Goal: Information Seeking & Learning: Learn about a topic

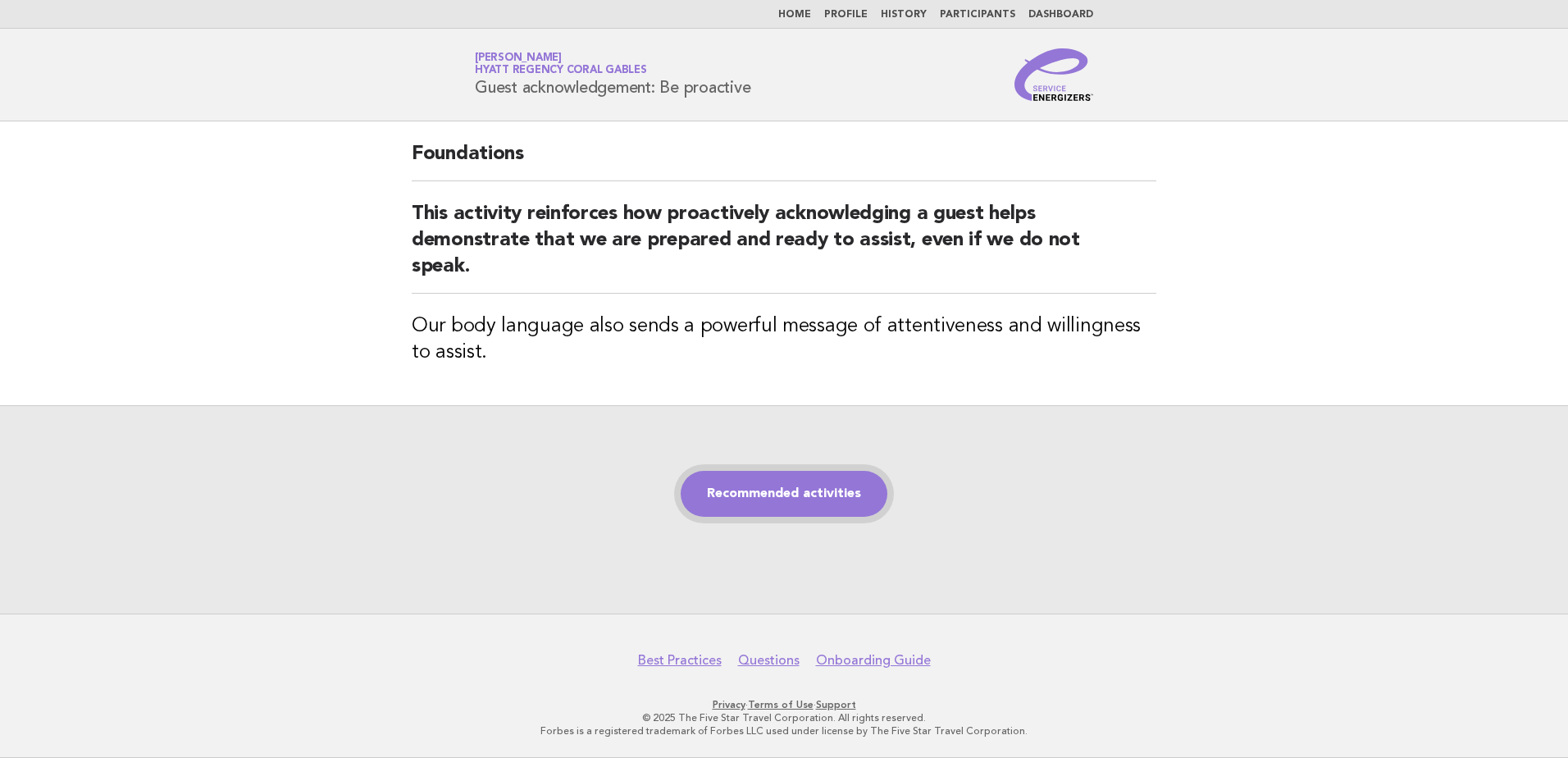
click at [832, 480] on link "Recommended activities" at bounding box center [784, 494] width 207 height 46
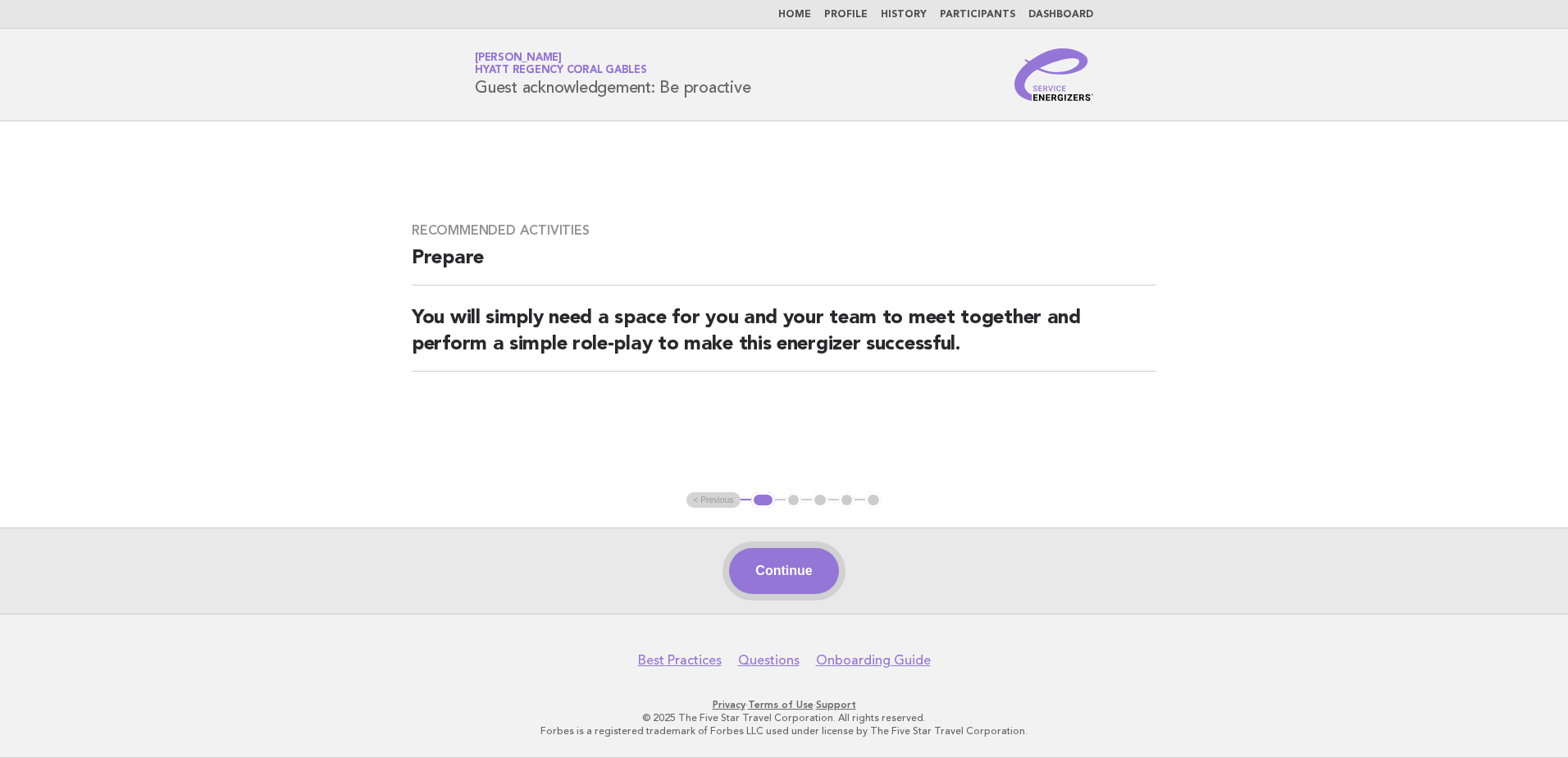
click at [793, 586] on button "Continue" at bounding box center [784, 571] width 109 height 46
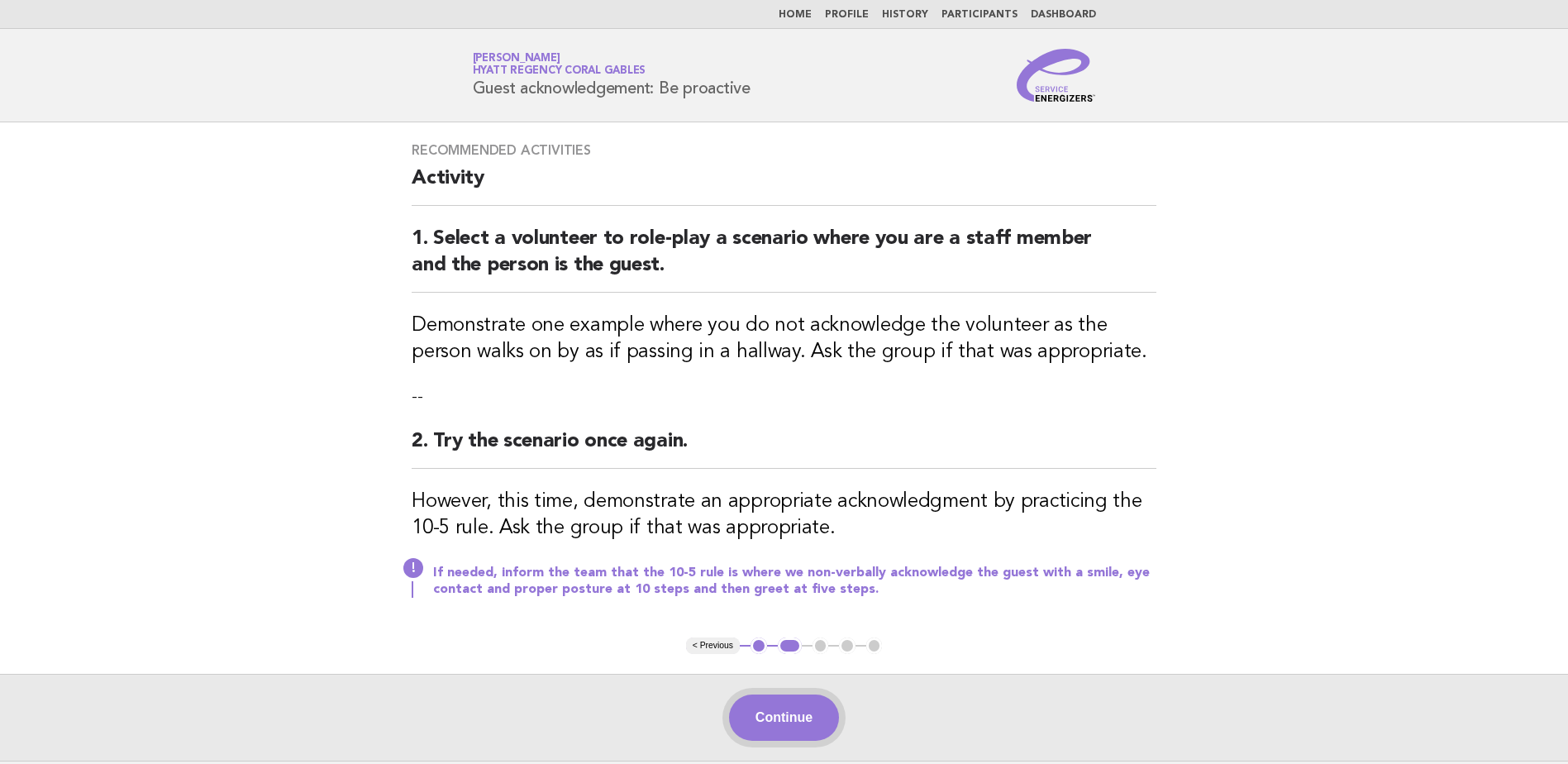
click at [807, 709] on button "Continue" at bounding box center [784, 717] width 110 height 47
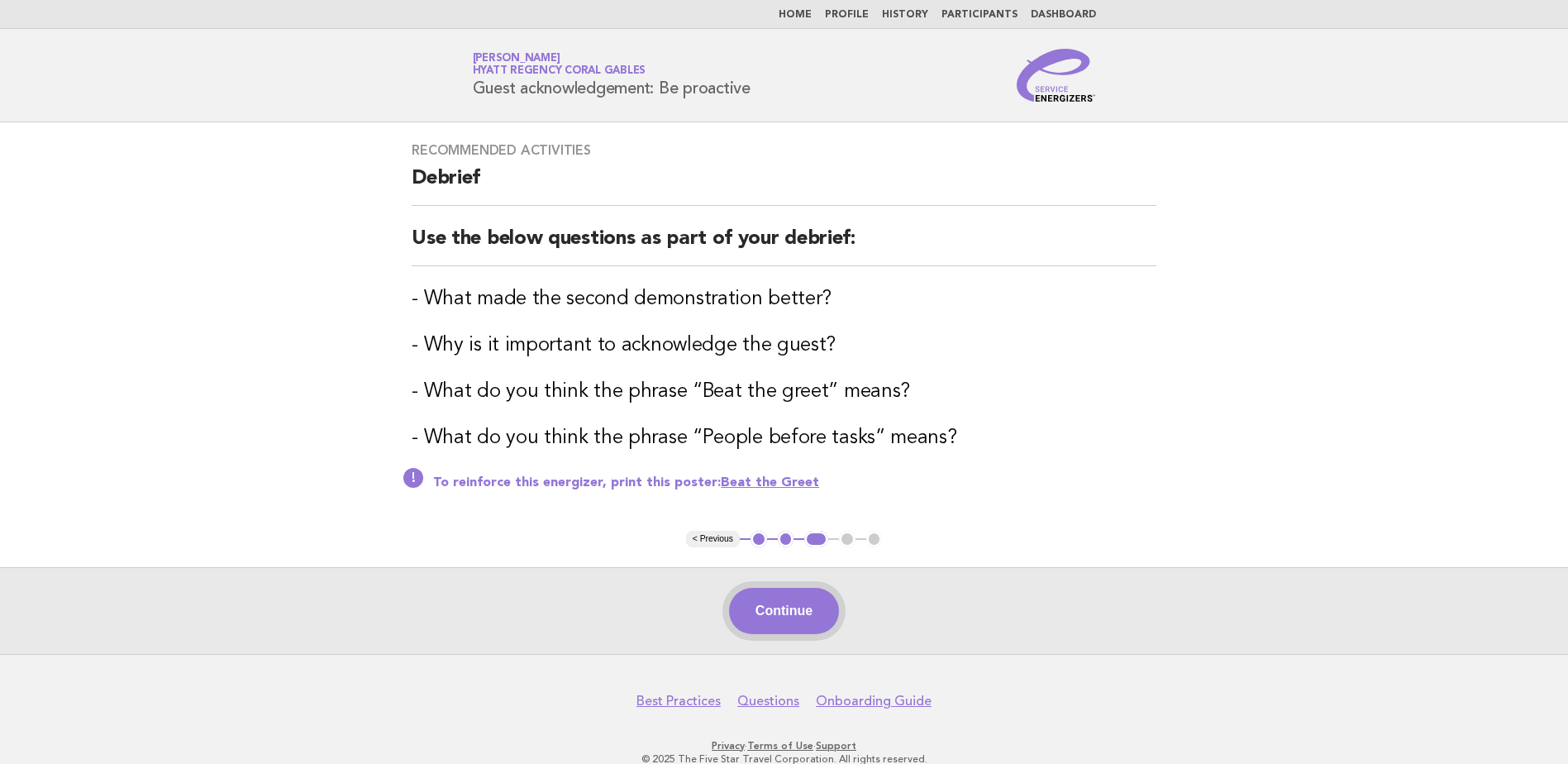
click at [795, 608] on button "Continue" at bounding box center [784, 611] width 110 height 47
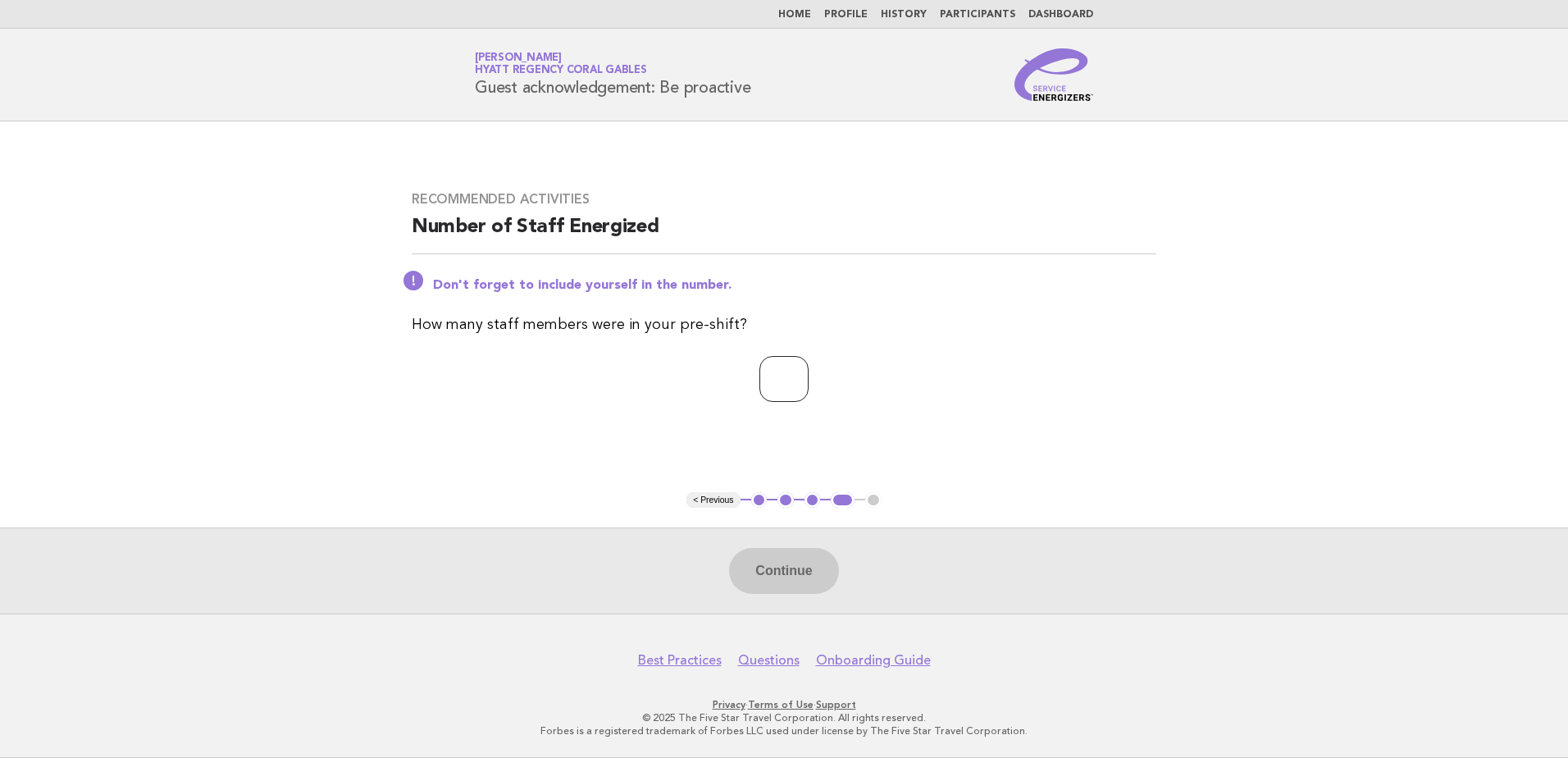
click at [809, 375] on input "*" at bounding box center [784, 379] width 49 height 46
type input "*"
click at [809, 376] on input "*" at bounding box center [784, 379] width 49 height 46
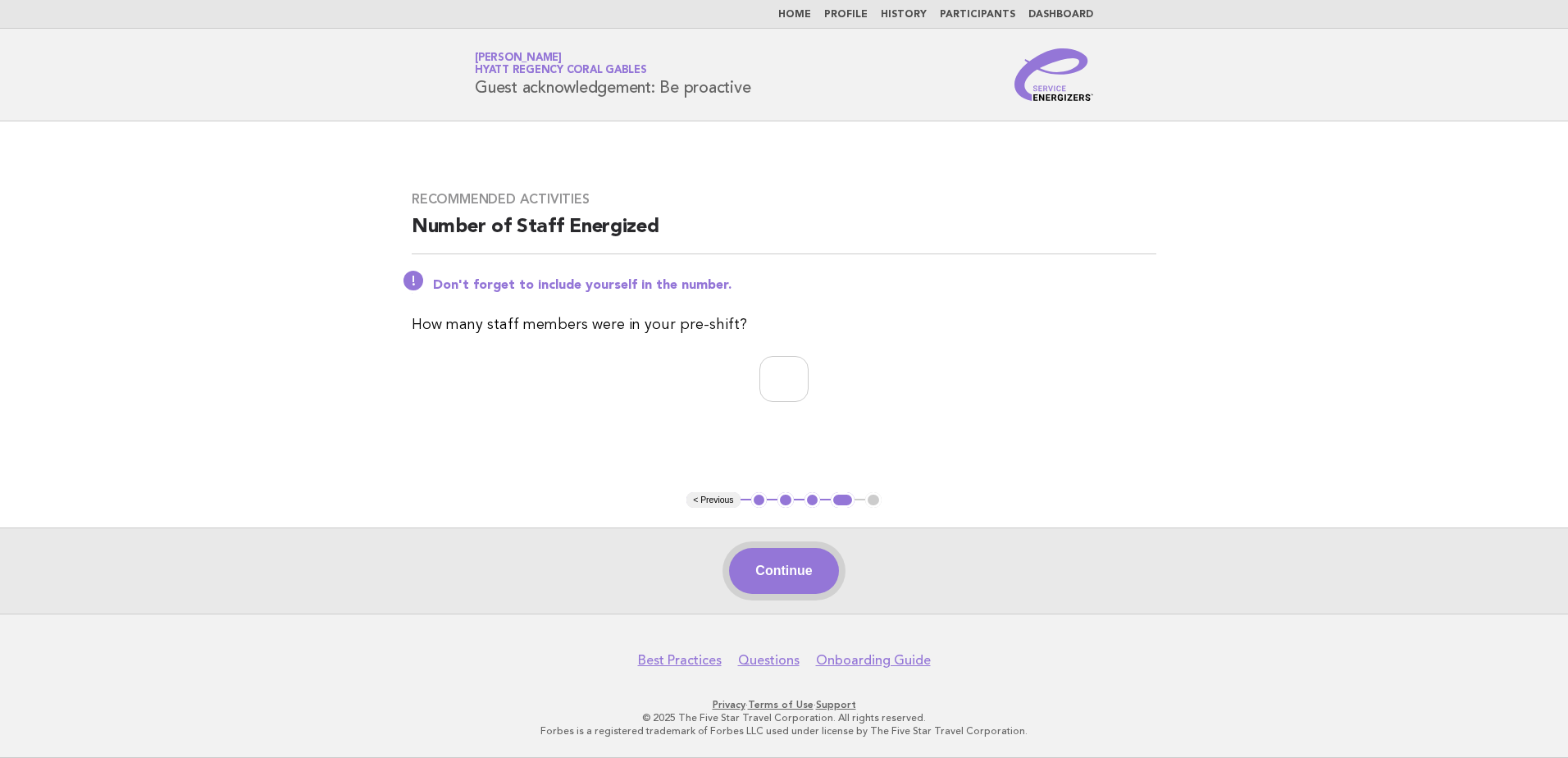
click at [797, 581] on button "Continue" at bounding box center [784, 571] width 109 height 46
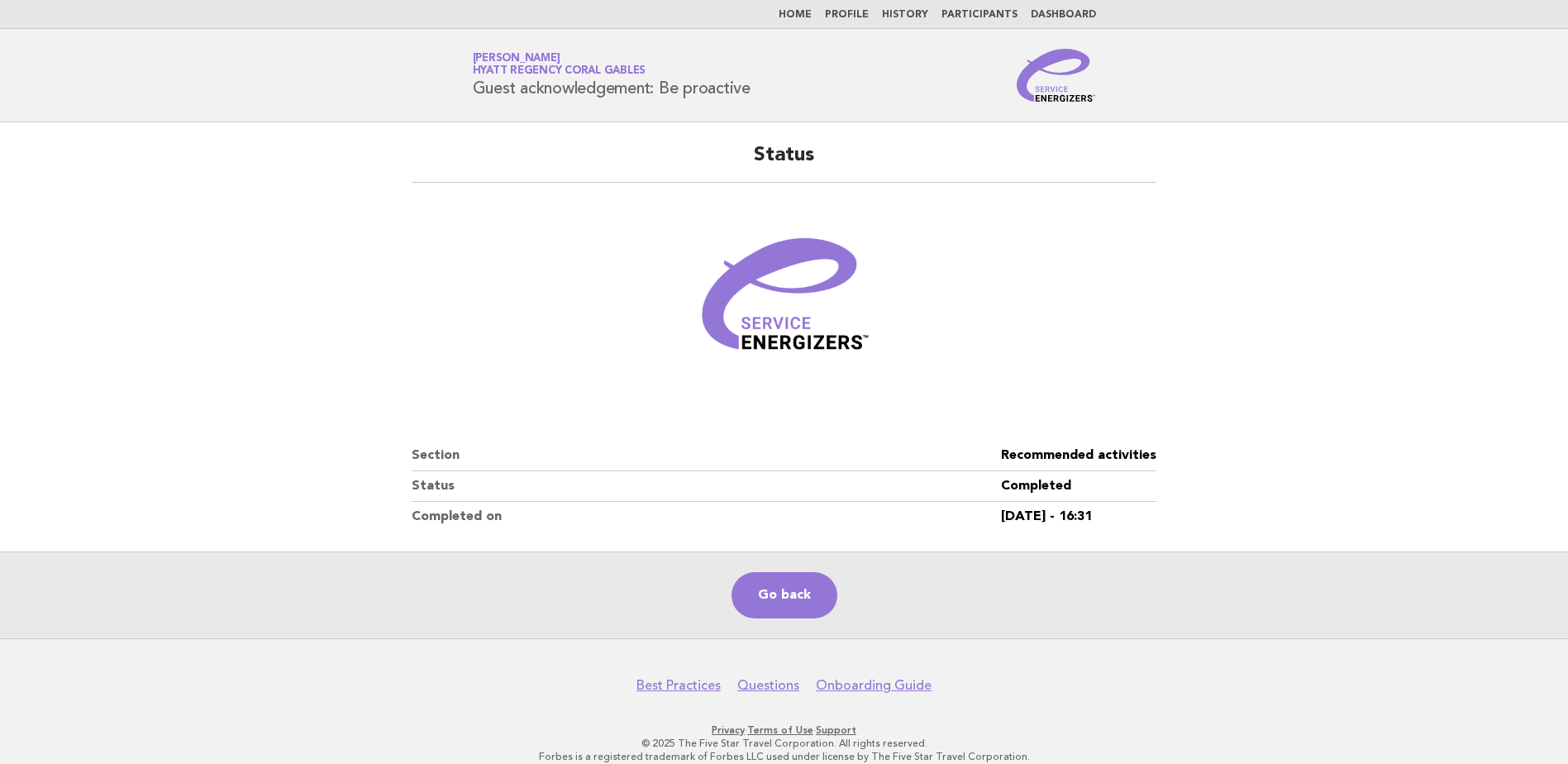
click at [812, 10] on link "Home" at bounding box center [795, 15] width 33 height 10
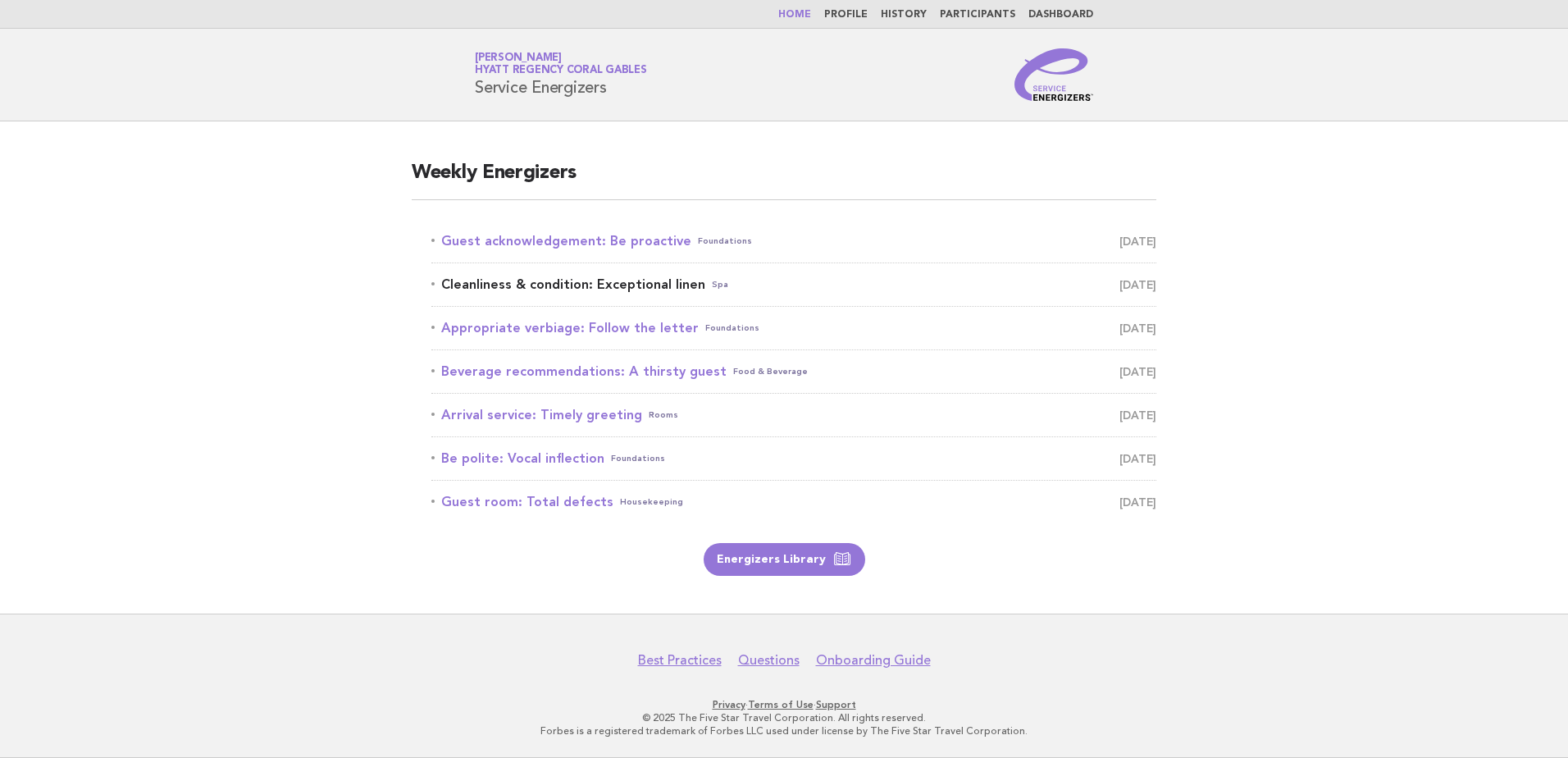
click at [645, 283] on link "Cleanliness & condition: Exceptional linen Spa October 12" at bounding box center [794, 285] width 725 height 23
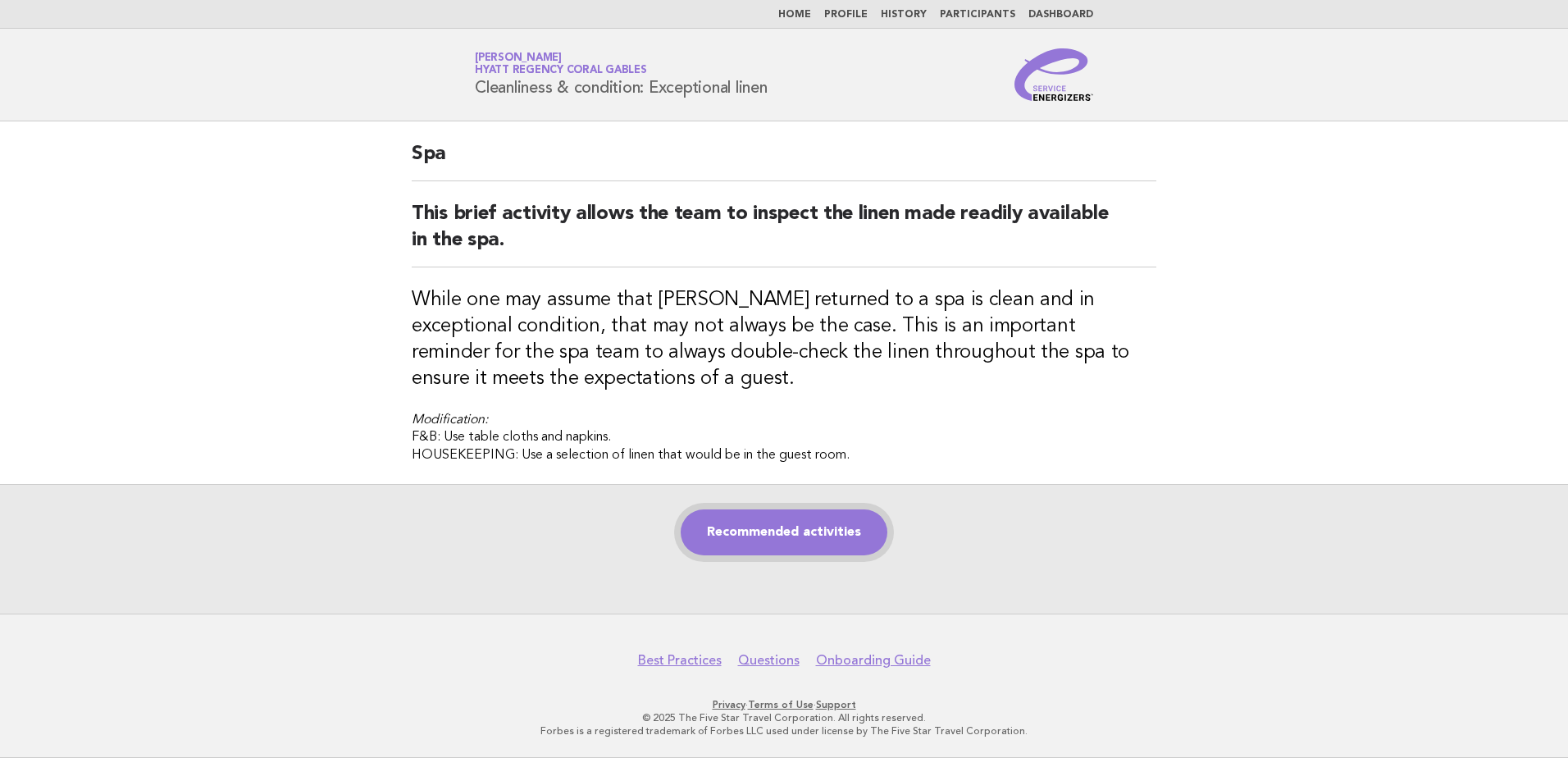
click at [817, 545] on link "Recommended activities" at bounding box center [784, 532] width 207 height 46
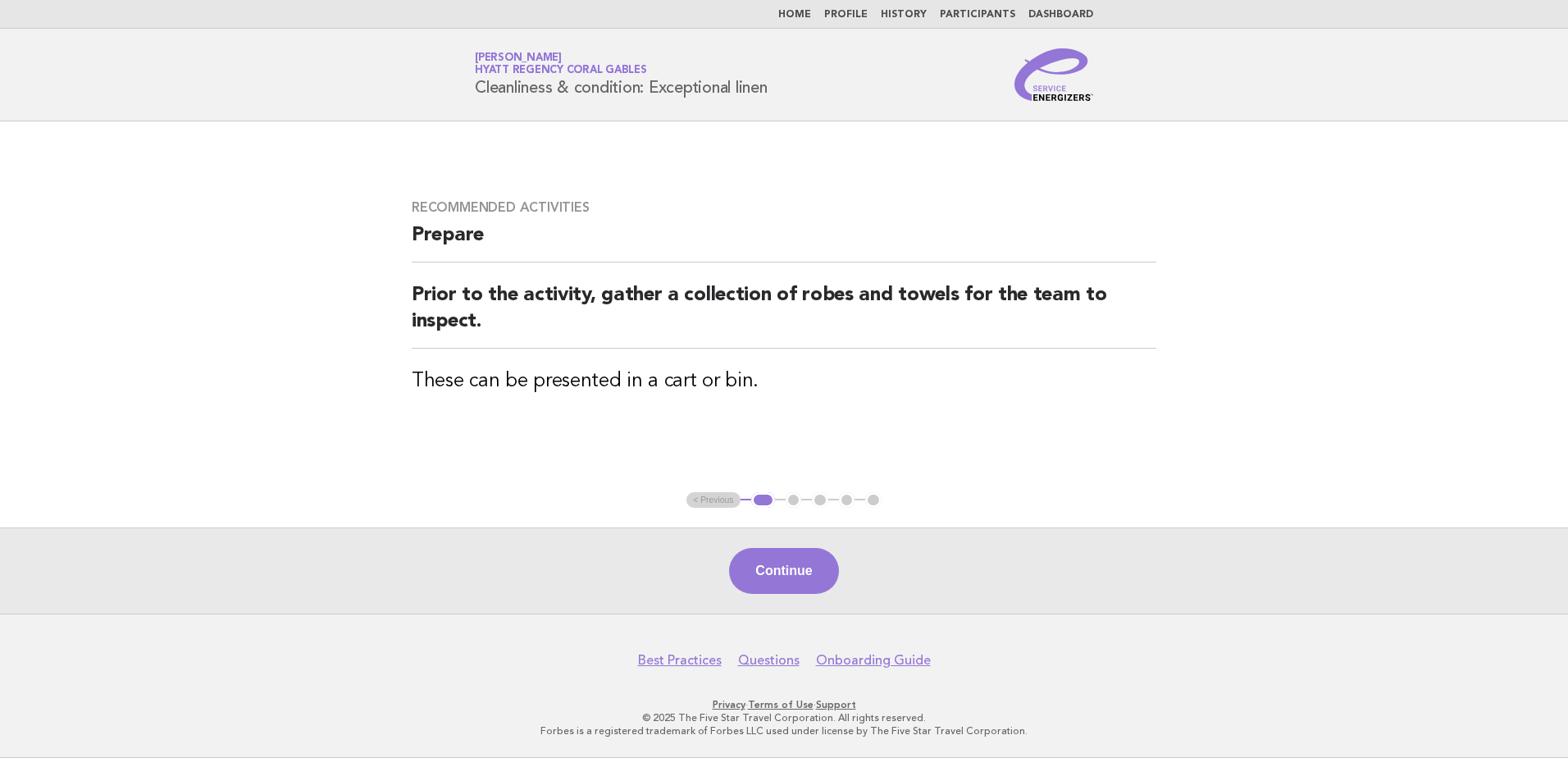
click at [826, 581] on button "Continue" at bounding box center [784, 571] width 109 height 46
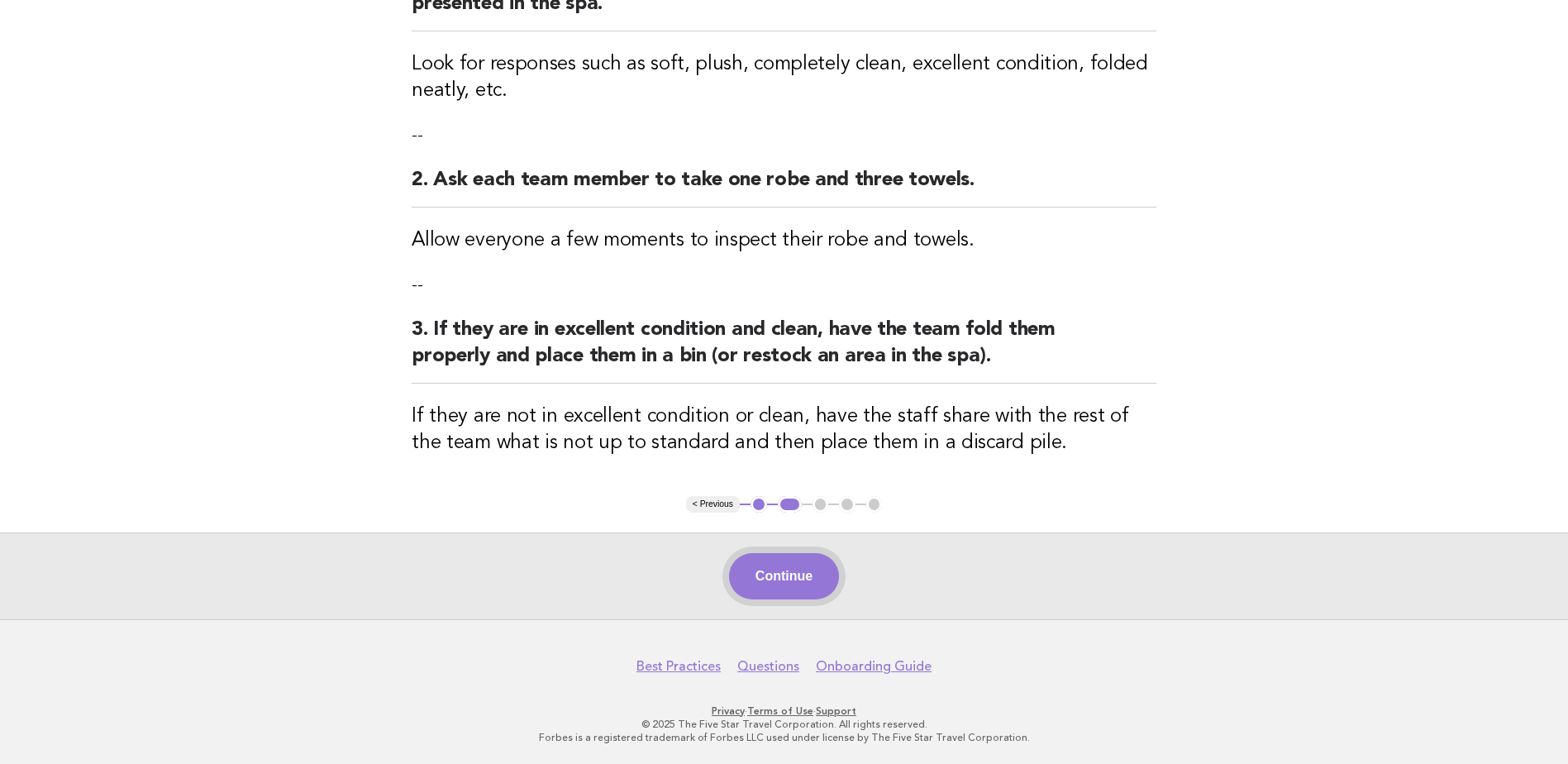
click at [824, 573] on button "Continue" at bounding box center [784, 576] width 110 height 47
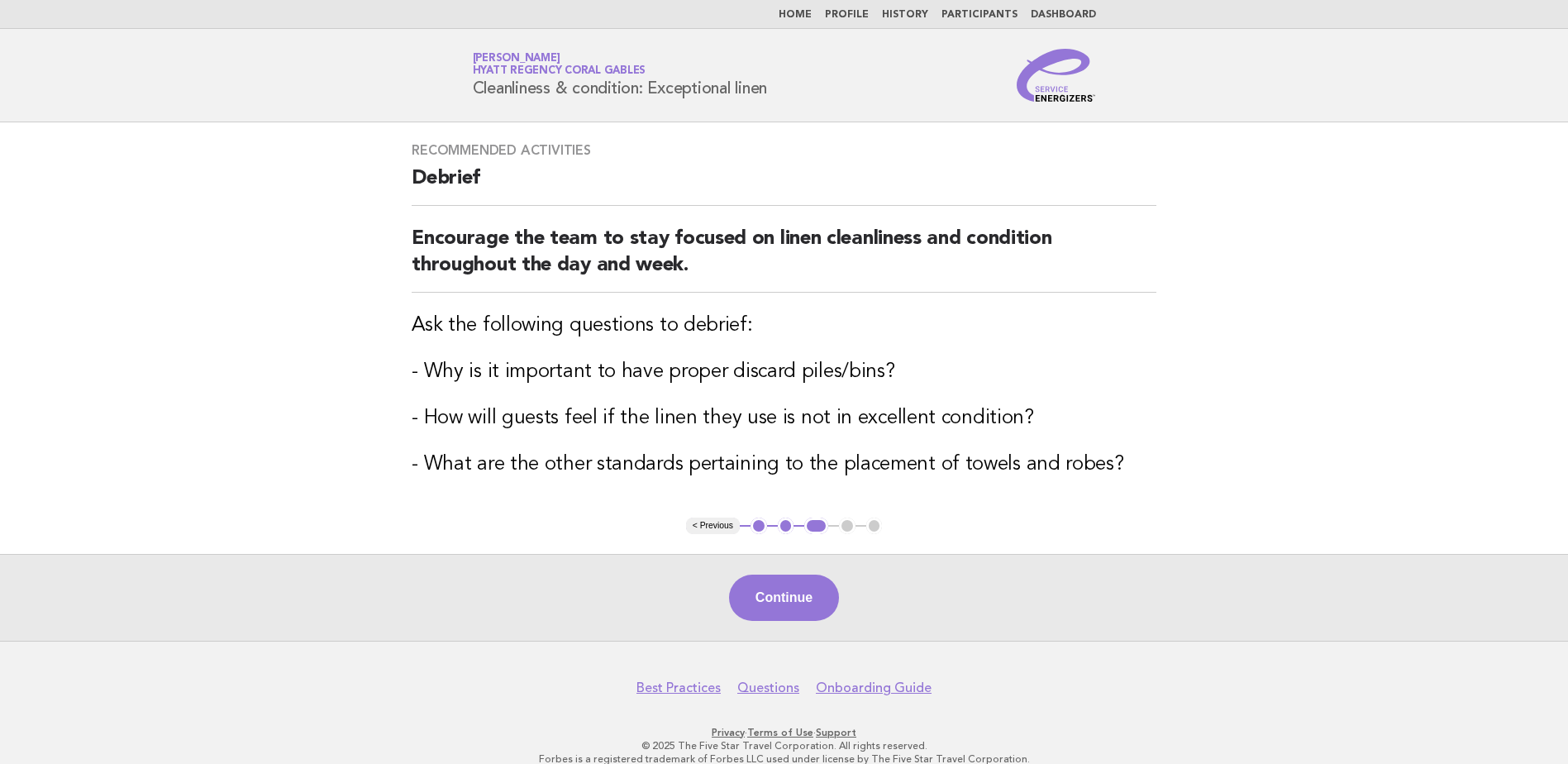
click at [819, 587] on button "Continue" at bounding box center [784, 598] width 110 height 47
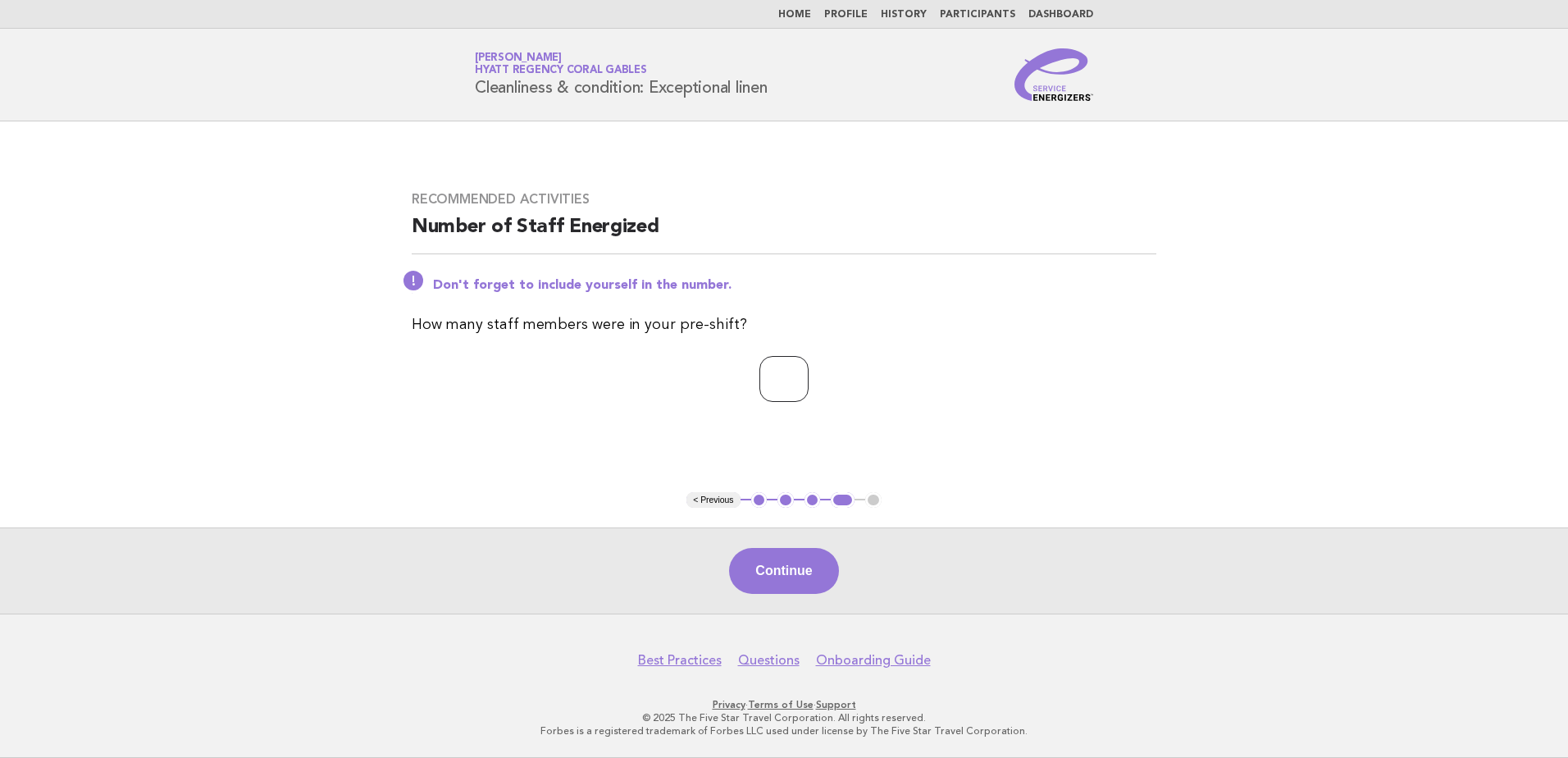
click at [809, 373] on input "*" at bounding box center [784, 379] width 49 height 46
type input "*"
click at [809, 373] on input "*" at bounding box center [784, 379] width 49 height 46
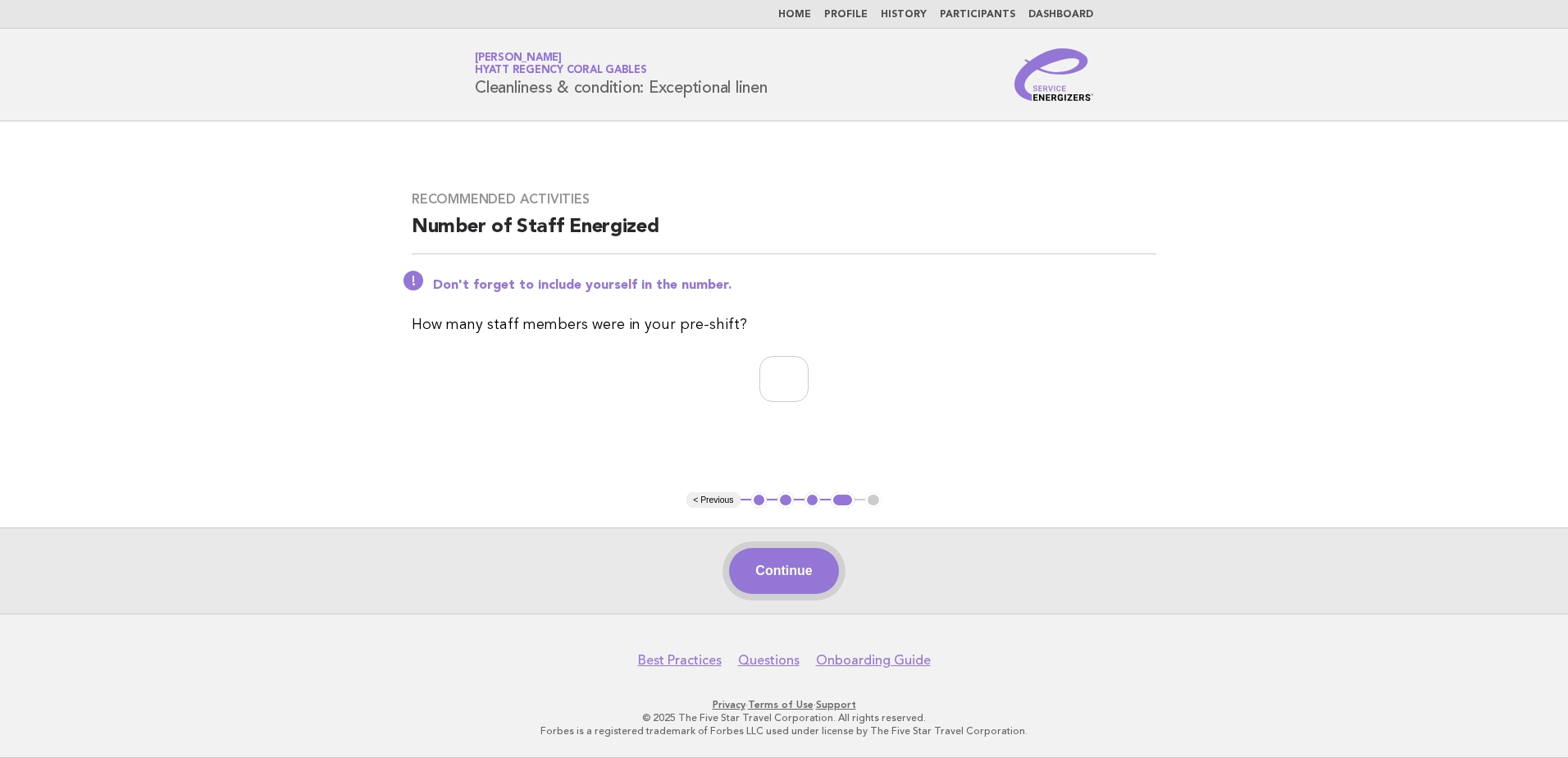
click at [791, 563] on button "Continue" at bounding box center [784, 571] width 109 height 46
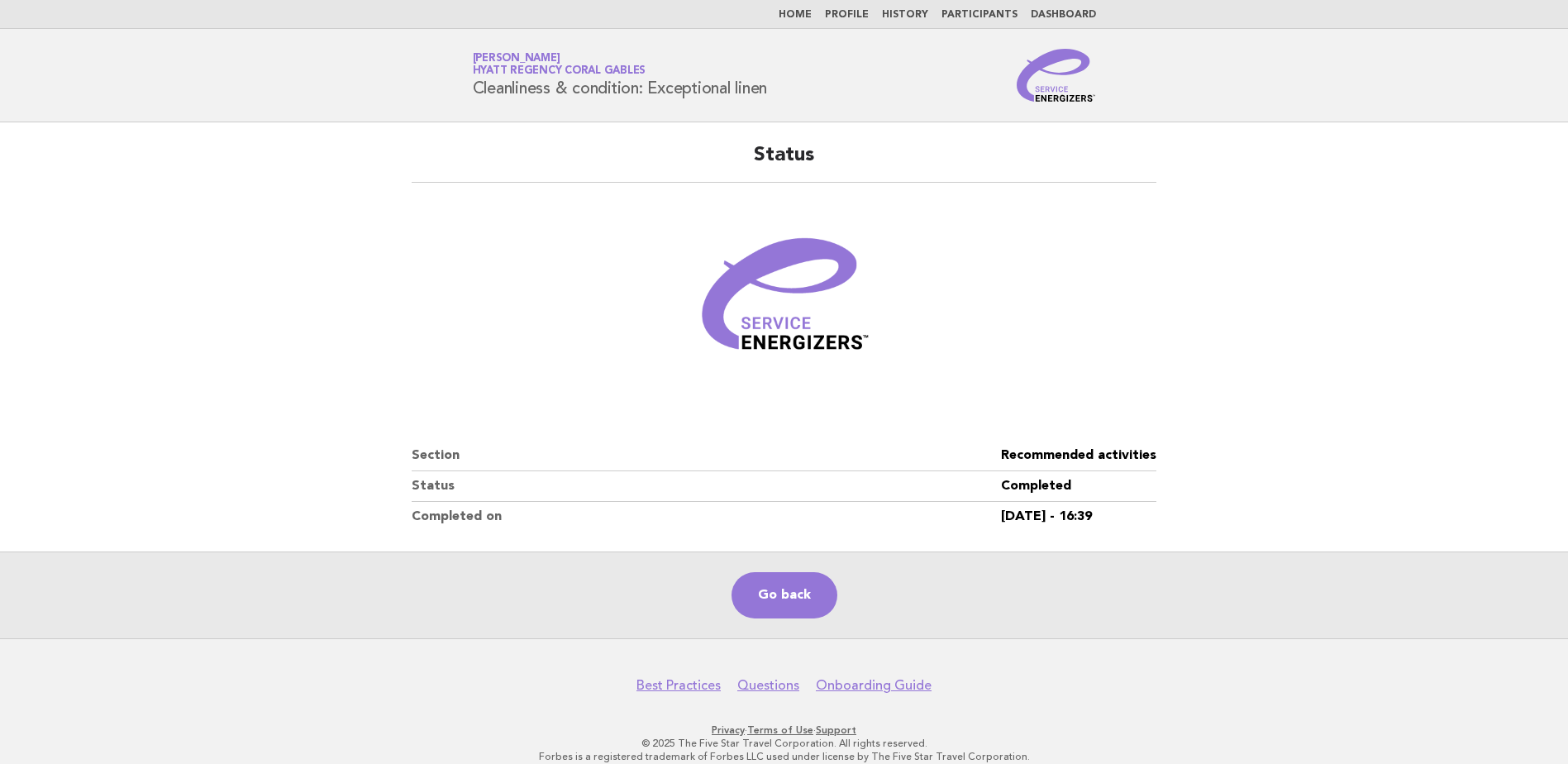
click at [812, 11] on link "Home" at bounding box center [795, 15] width 33 height 10
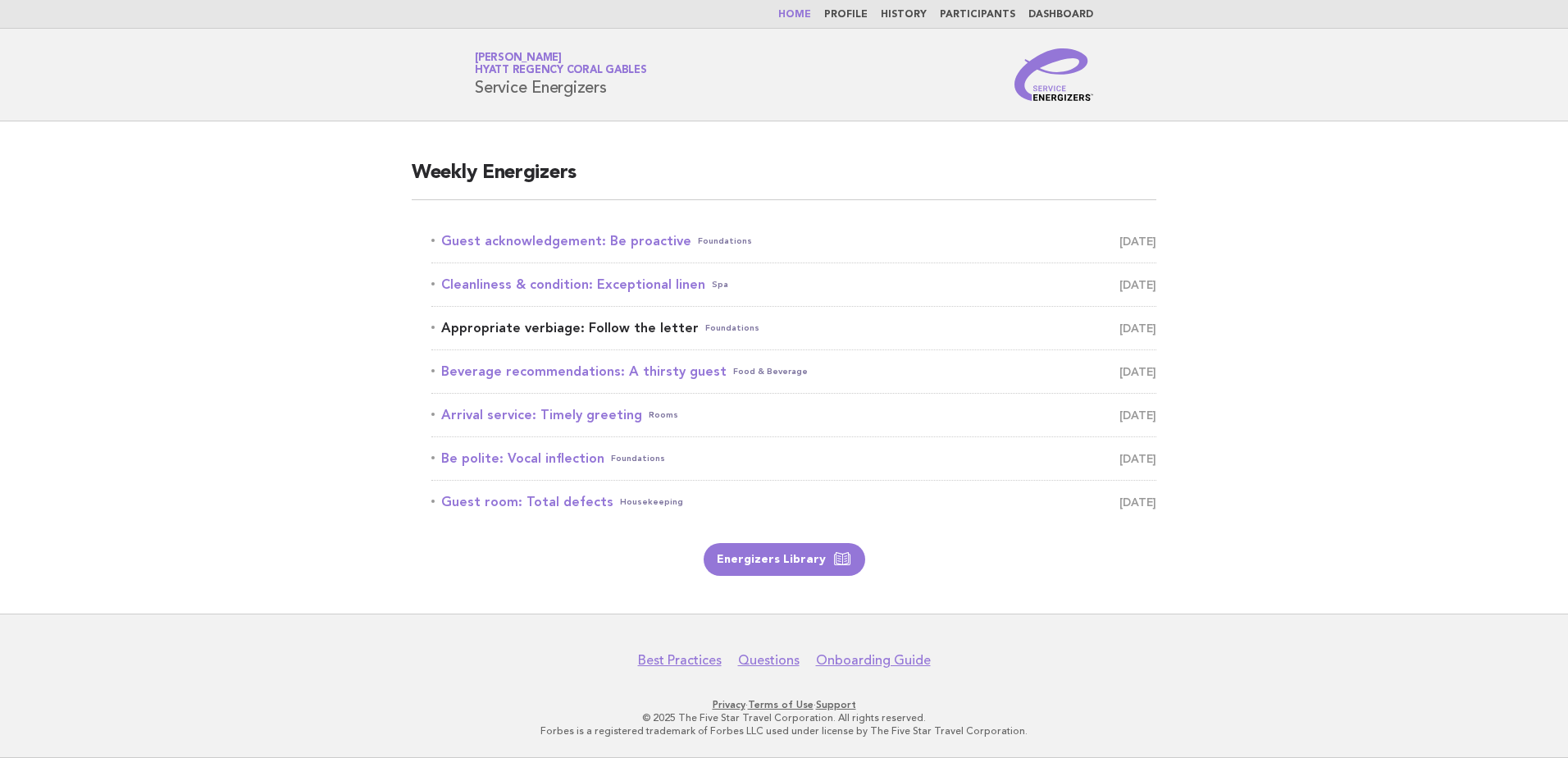
click at [648, 327] on link "Appropriate verbiage: Follow the letter Foundations October 13" at bounding box center [794, 328] width 725 height 23
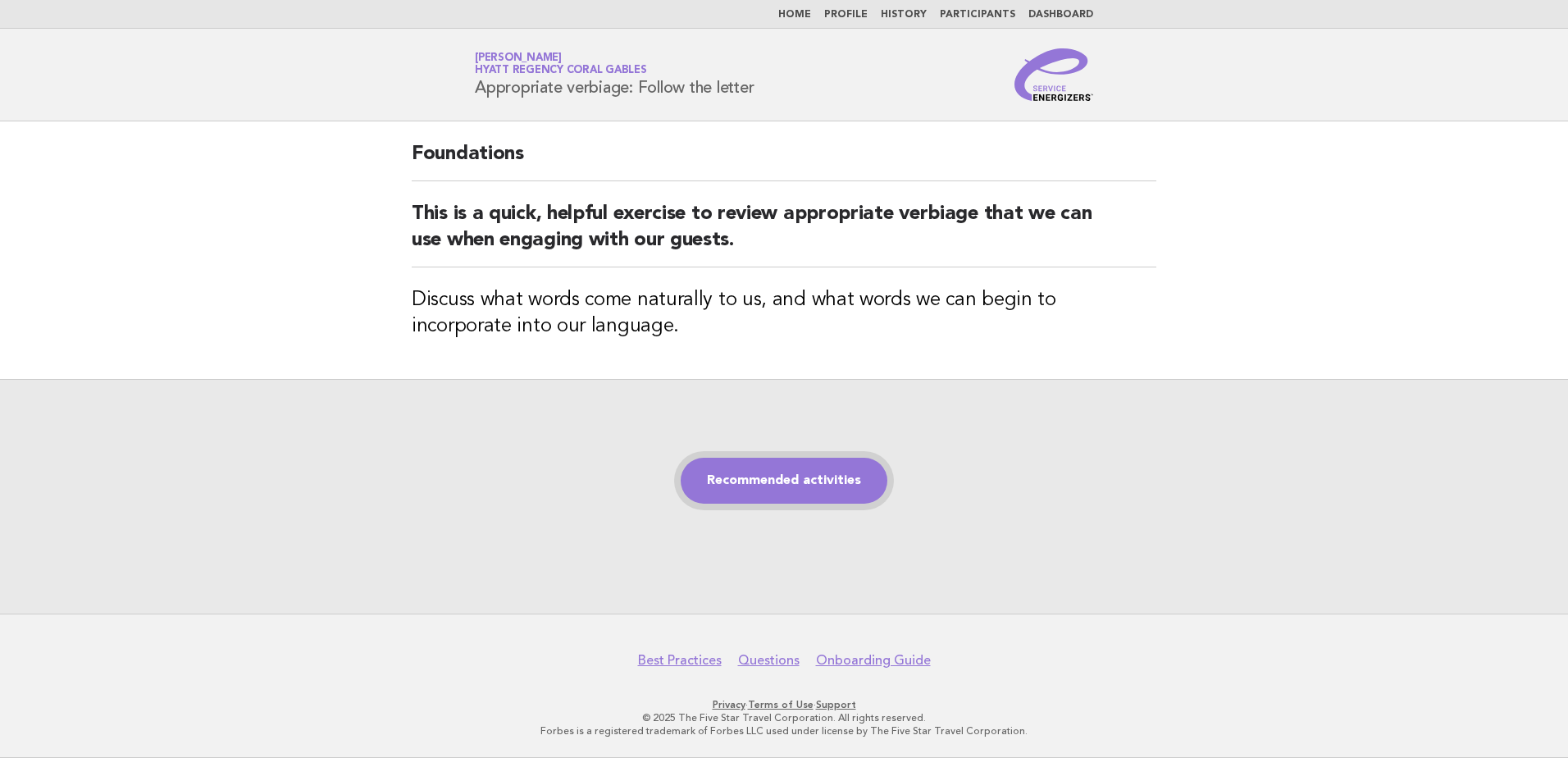
click at [792, 463] on link "Recommended activities" at bounding box center [784, 481] width 207 height 46
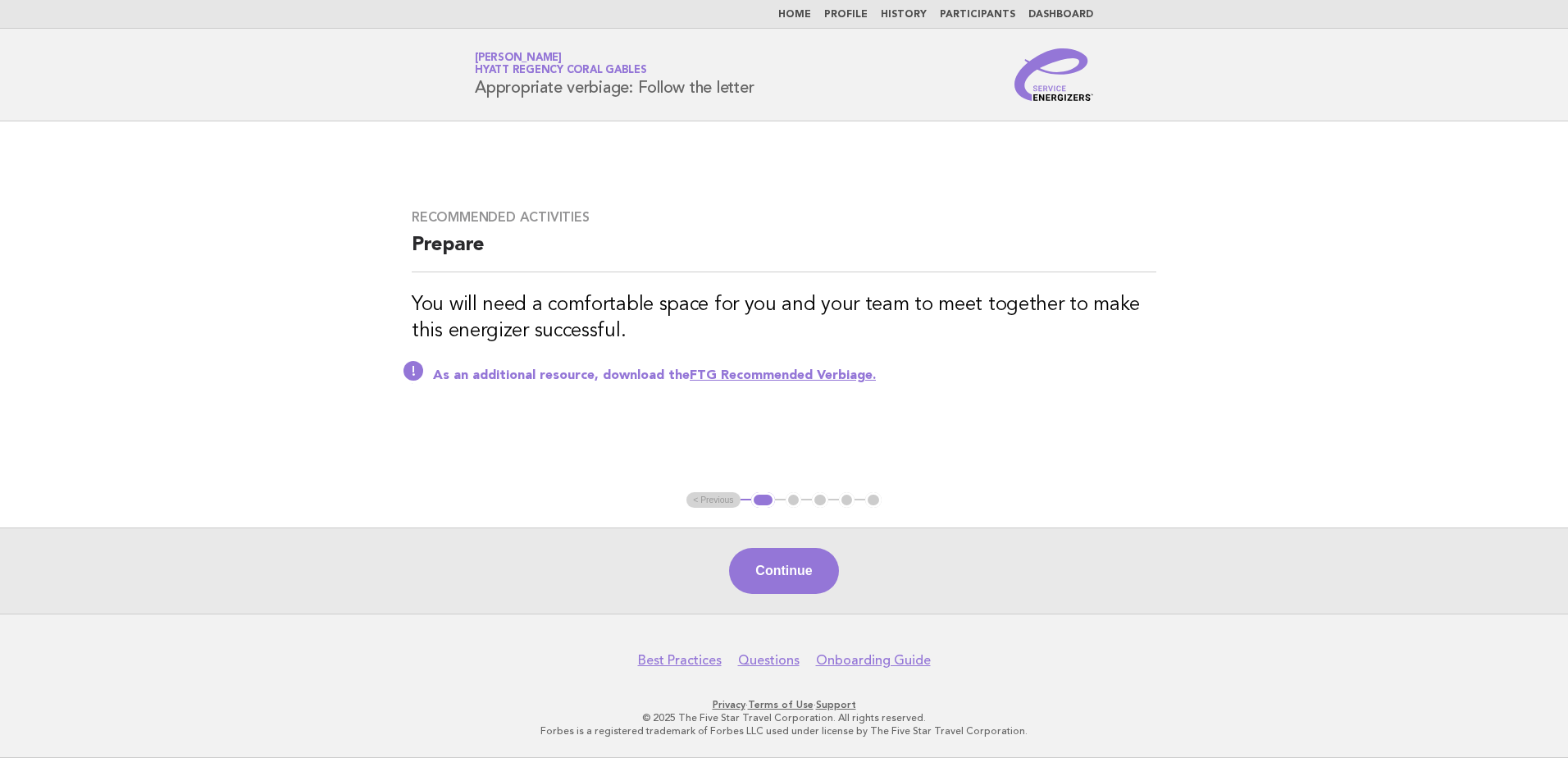
click at [793, 380] on link "FTG Recommended Verbiage." at bounding box center [783, 376] width 186 height 13
click at [816, 559] on button "Continue" at bounding box center [784, 571] width 109 height 46
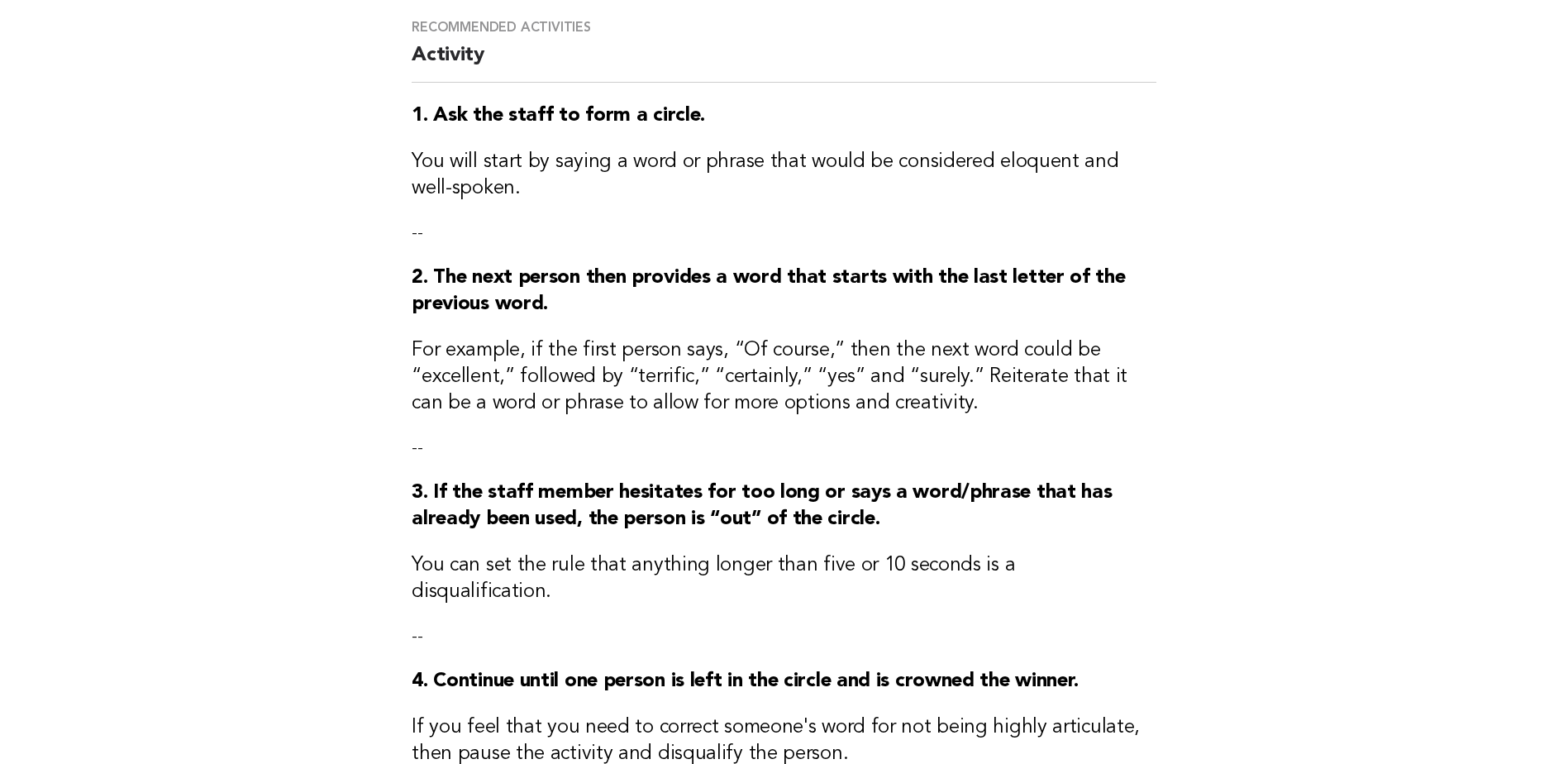
scroll to position [413, 0]
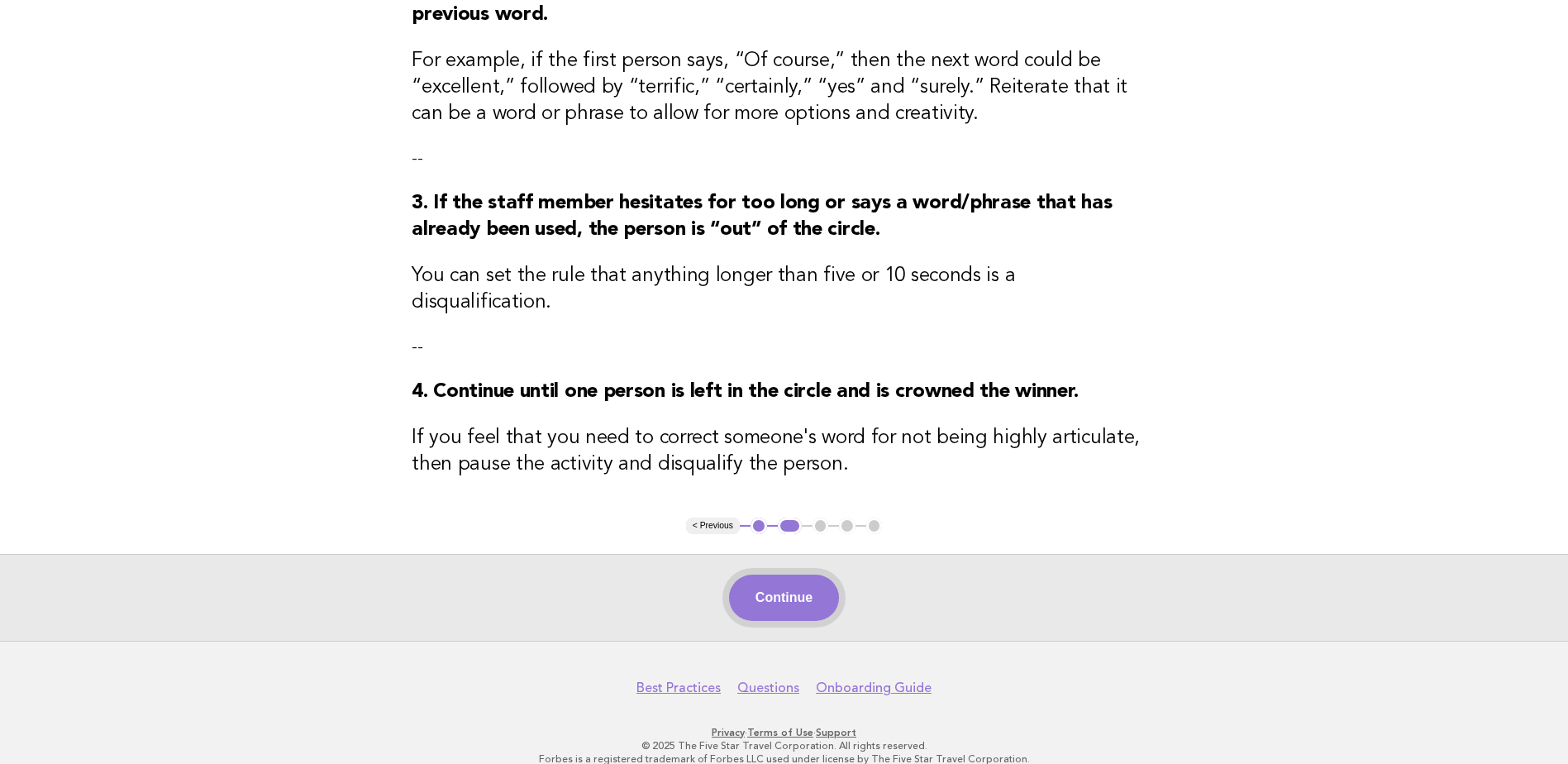
click at [807, 584] on button "Continue" at bounding box center [784, 598] width 110 height 47
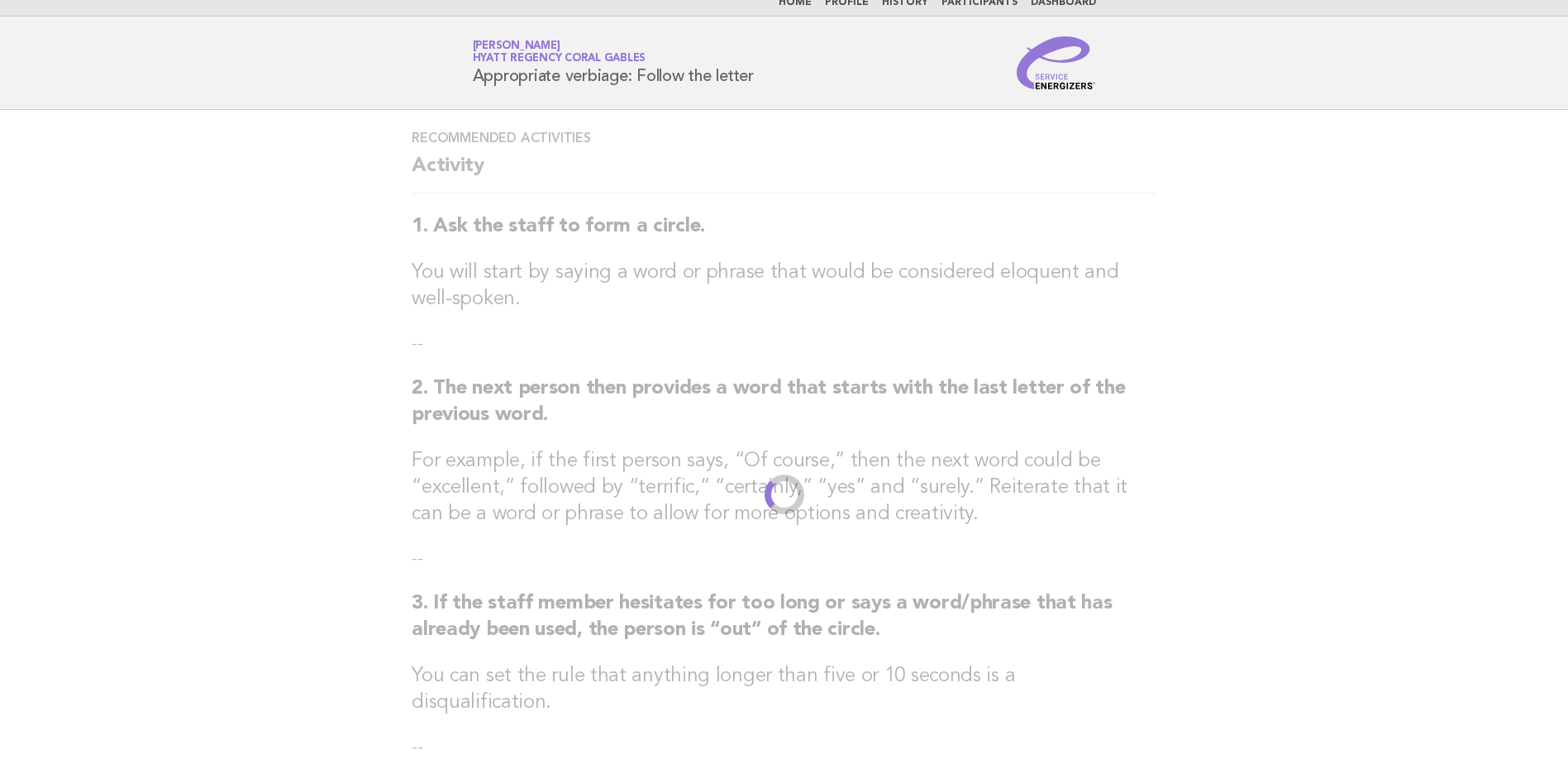
scroll to position [0, 0]
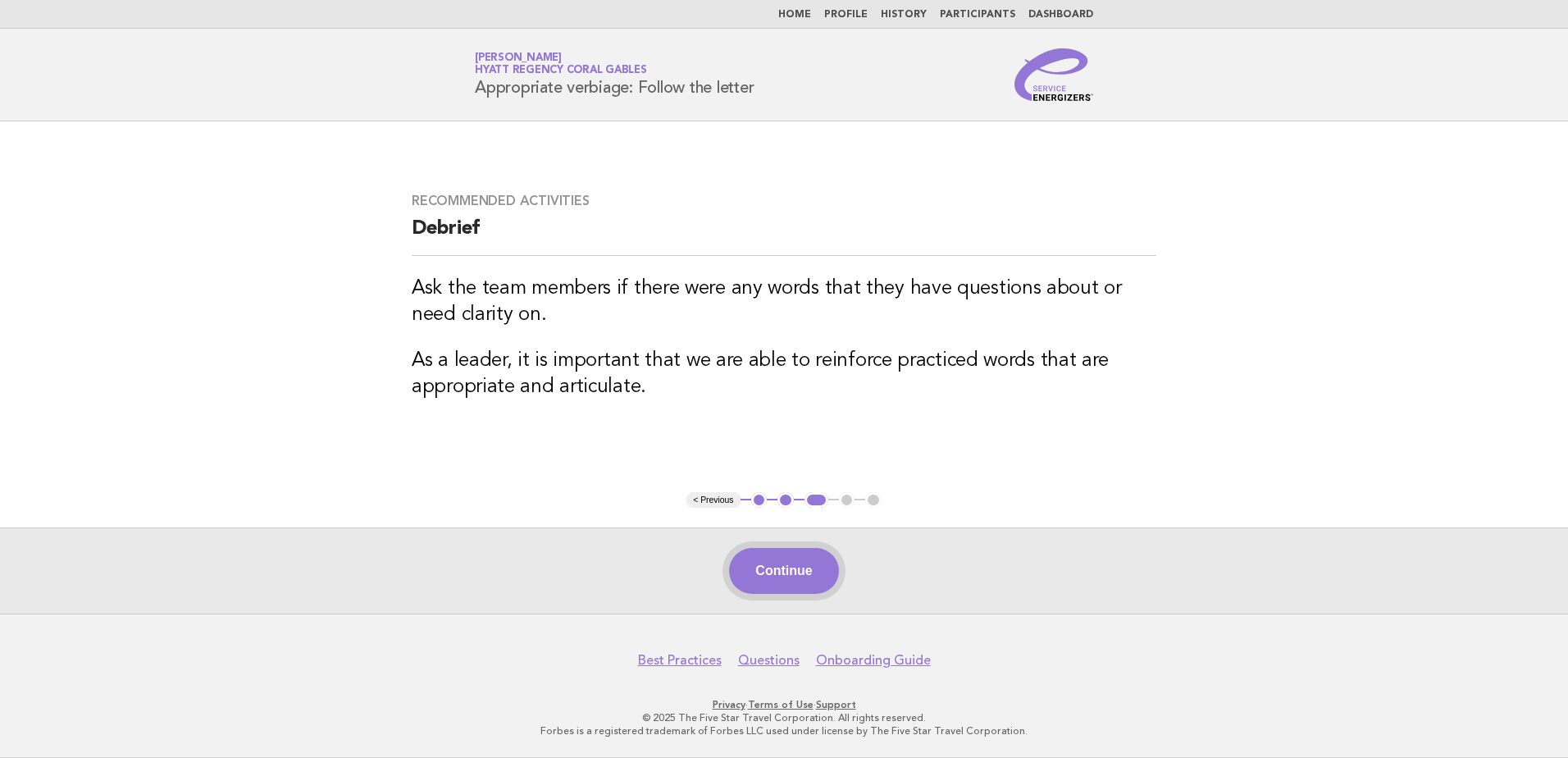
click at [803, 577] on button "Continue" at bounding box center [784, 571] width 109 height 46
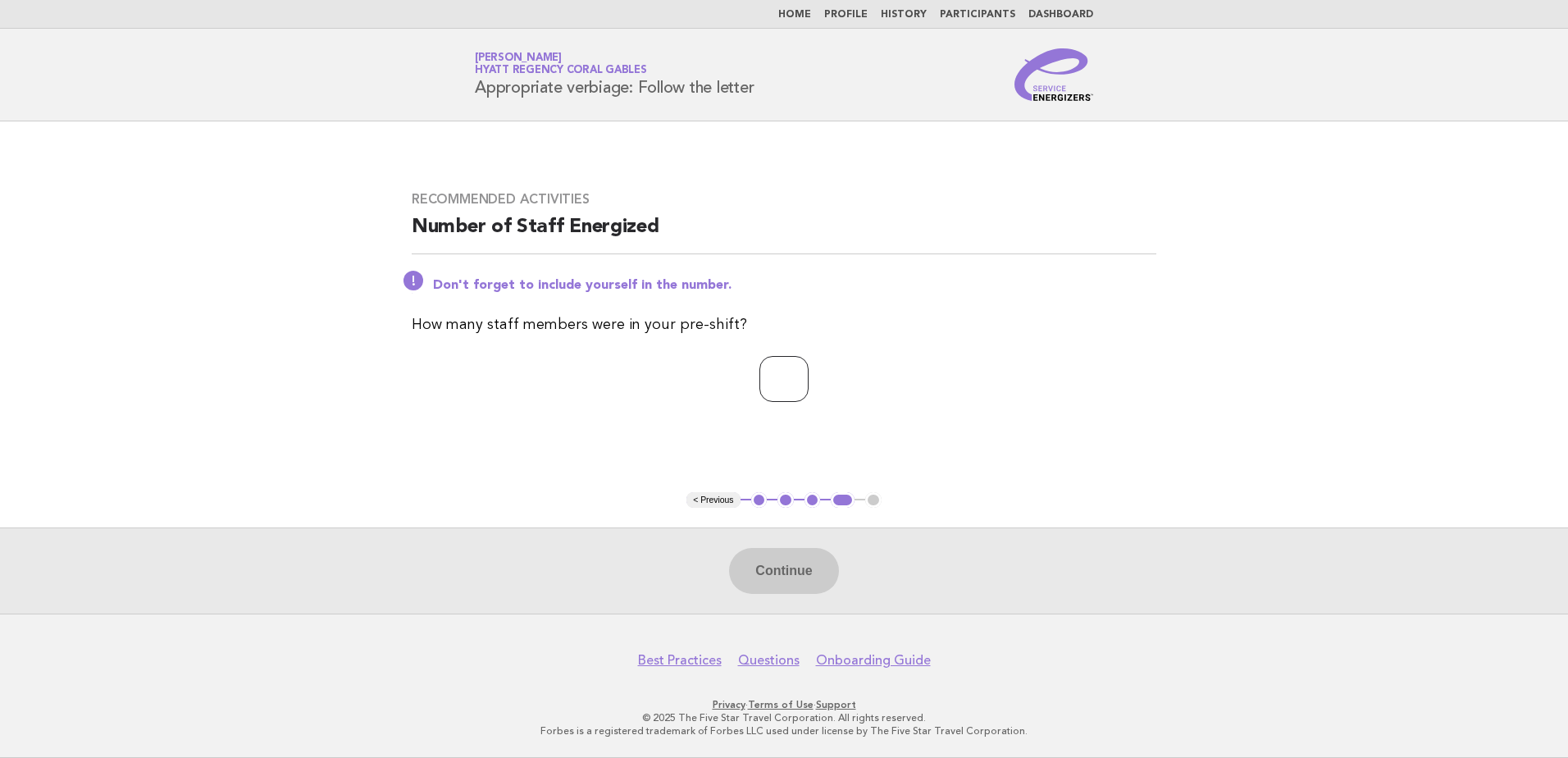
click at [809, 375] on input "*" at bounding box center [784, 379] width 49 height 46
type input "*"
click at [809, 375] on input "*" at bounding box center [784, 379] width 49 height 46
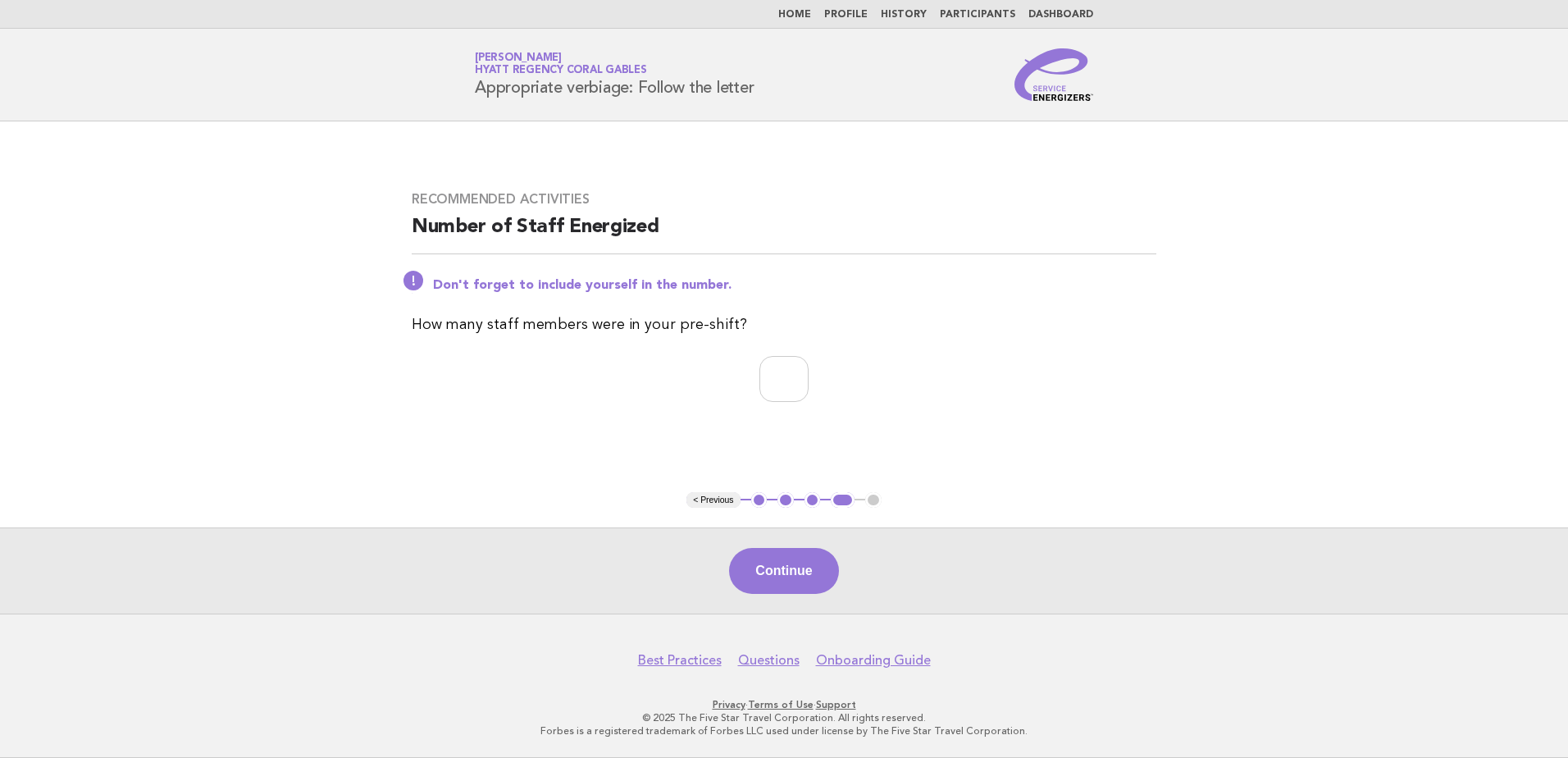
click at [784, 577] on button "Continue" at bounding box center [784, 571] width 109 height 46
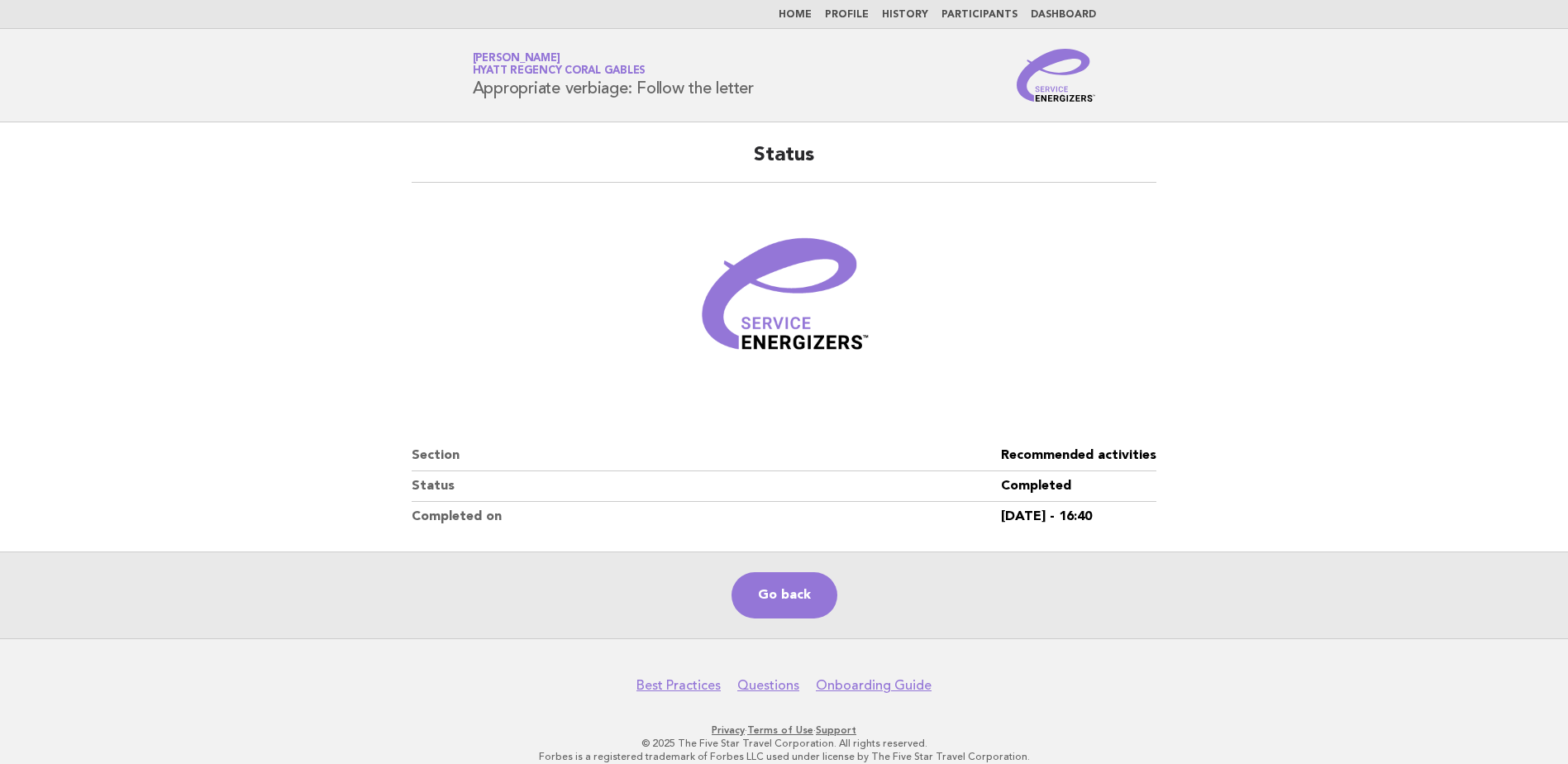
click at [810, 10] on link "Home" at bounding box center [795, 15] width 33 height 10
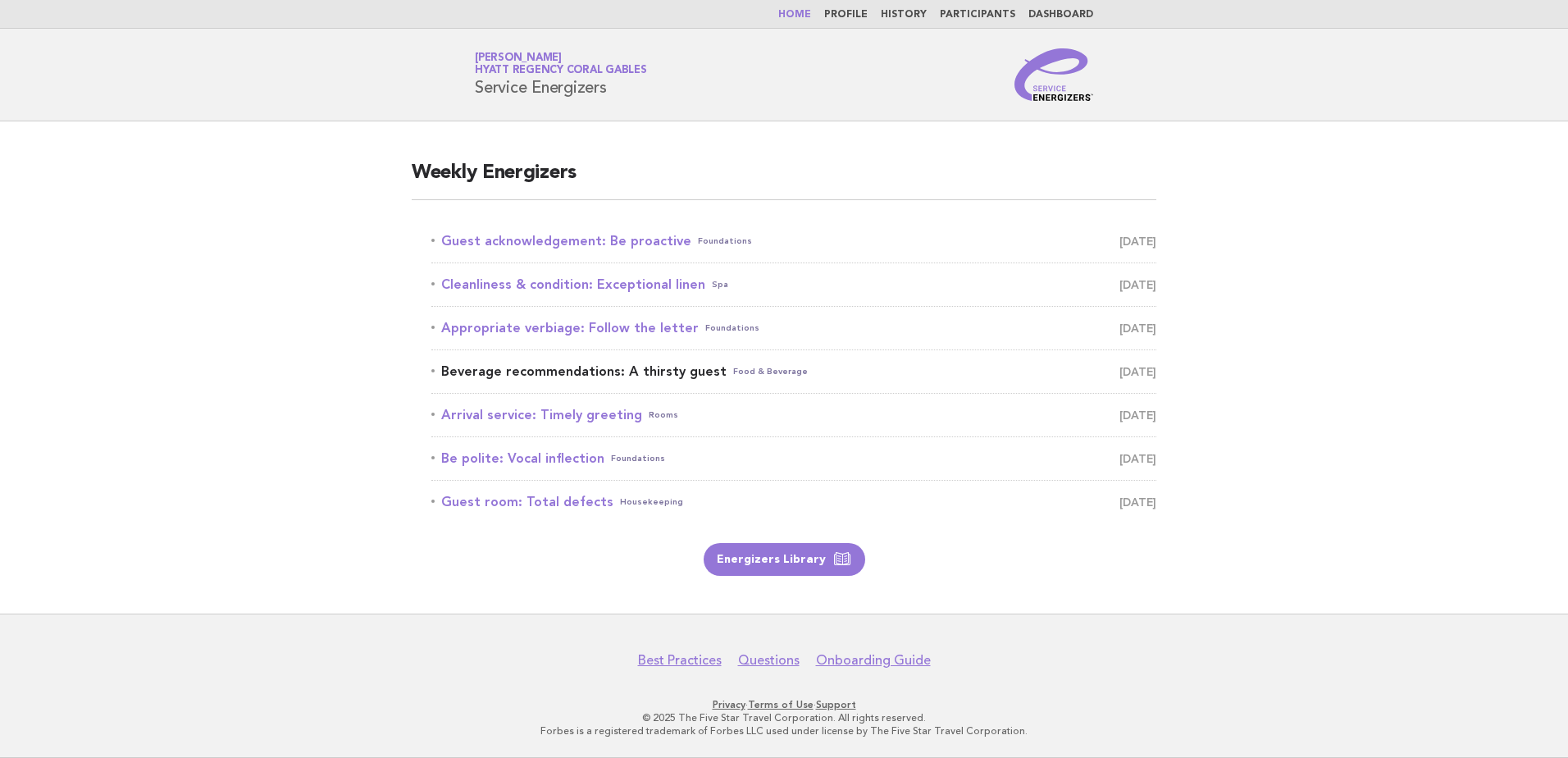
click at [663, 367] on link "Beverage recommendations: A thirsty guest Food & Beverage October 14" at bounding box center [794, 372] width 725 height 23
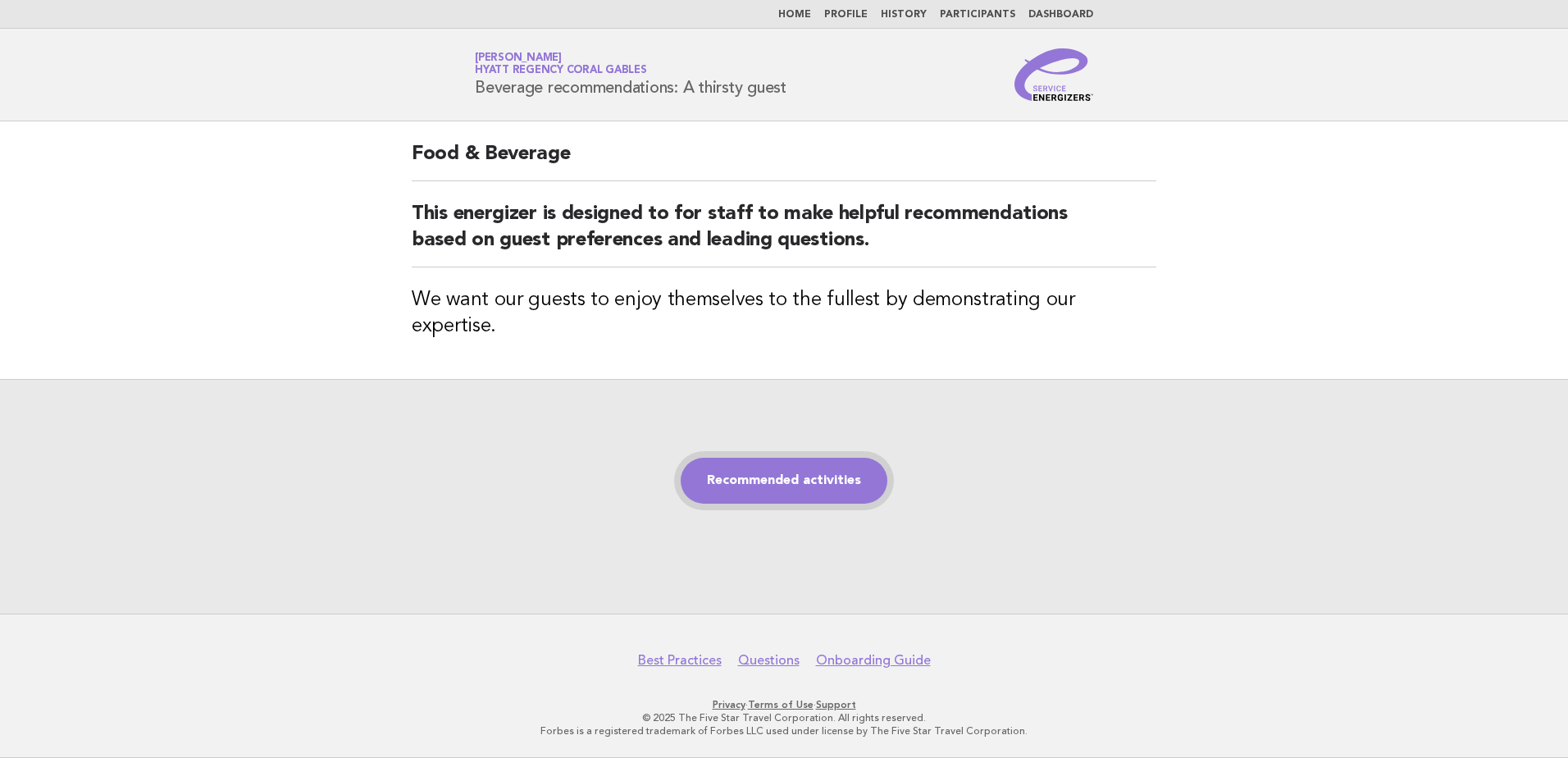
click at [788, 461] on link "Recommended activities" at bounding box center [784, 481] width 207 height 46
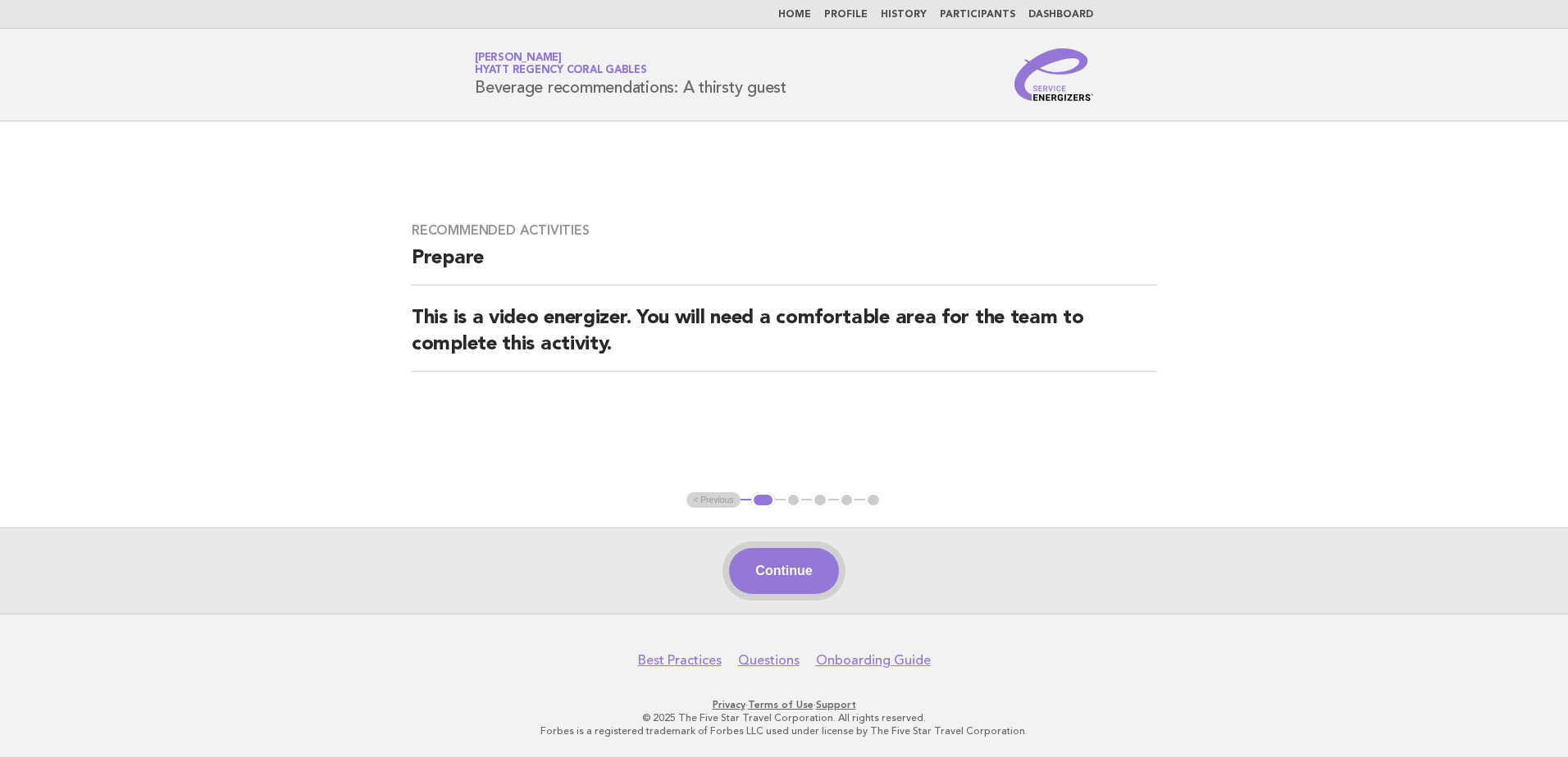
click at [793, 580] on button "Continue" at bounding box center [784, 571] width 109 height 46
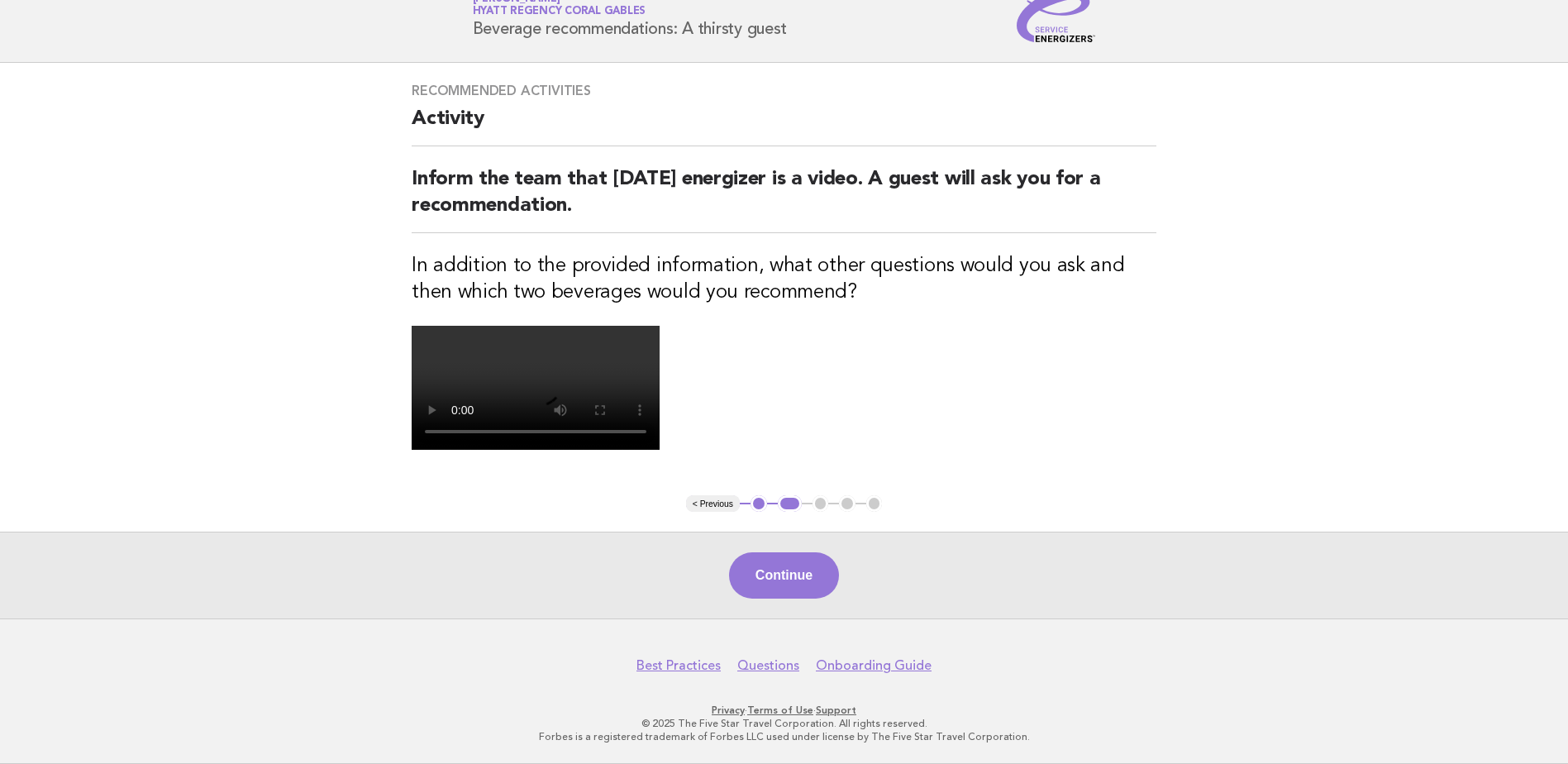
scroll to position [356, 0]
click at [804, 579] on button "Continue" at bounding box center [784, 575] width 110 height 47
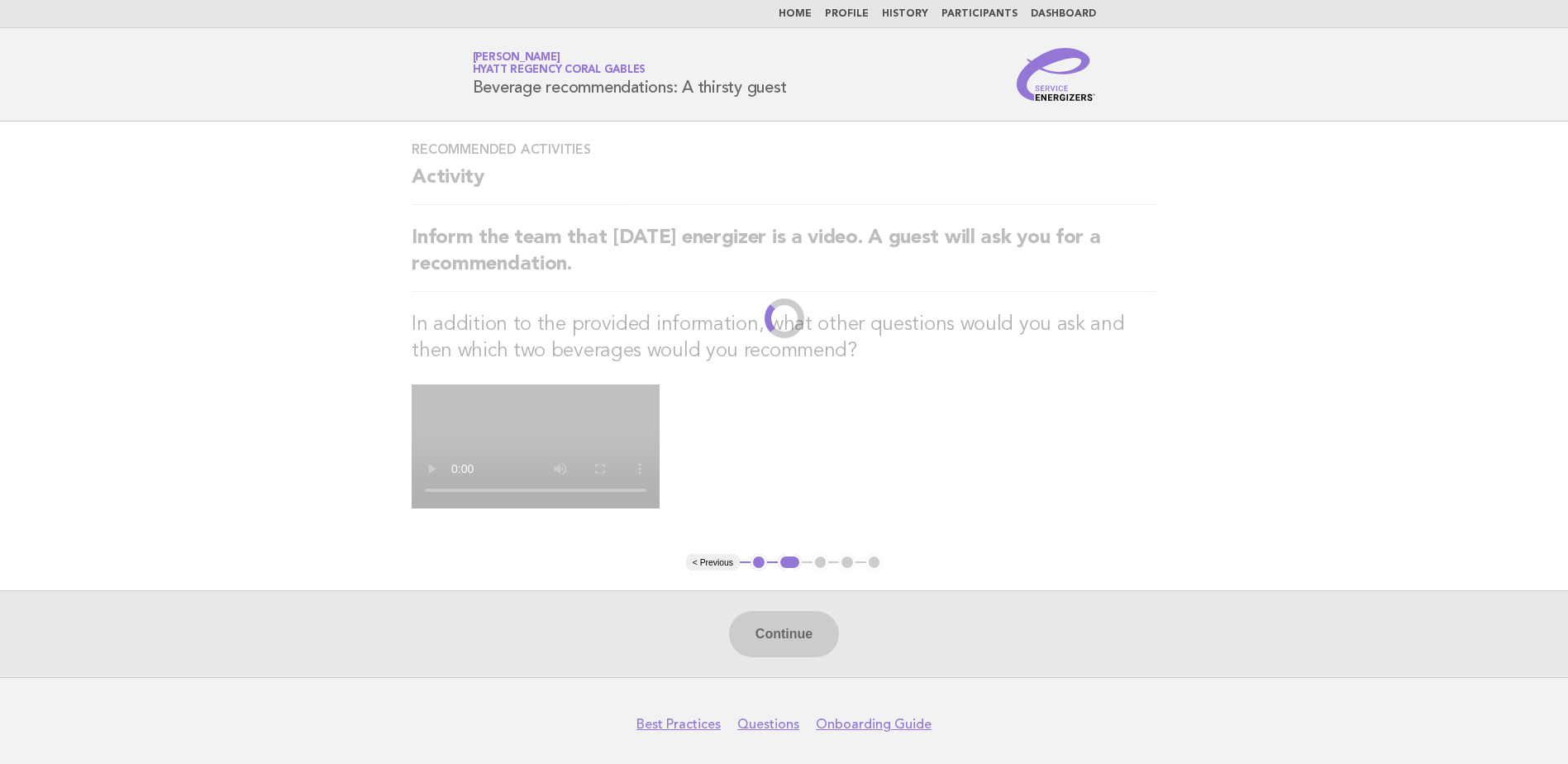
scroll to position [0, 0]
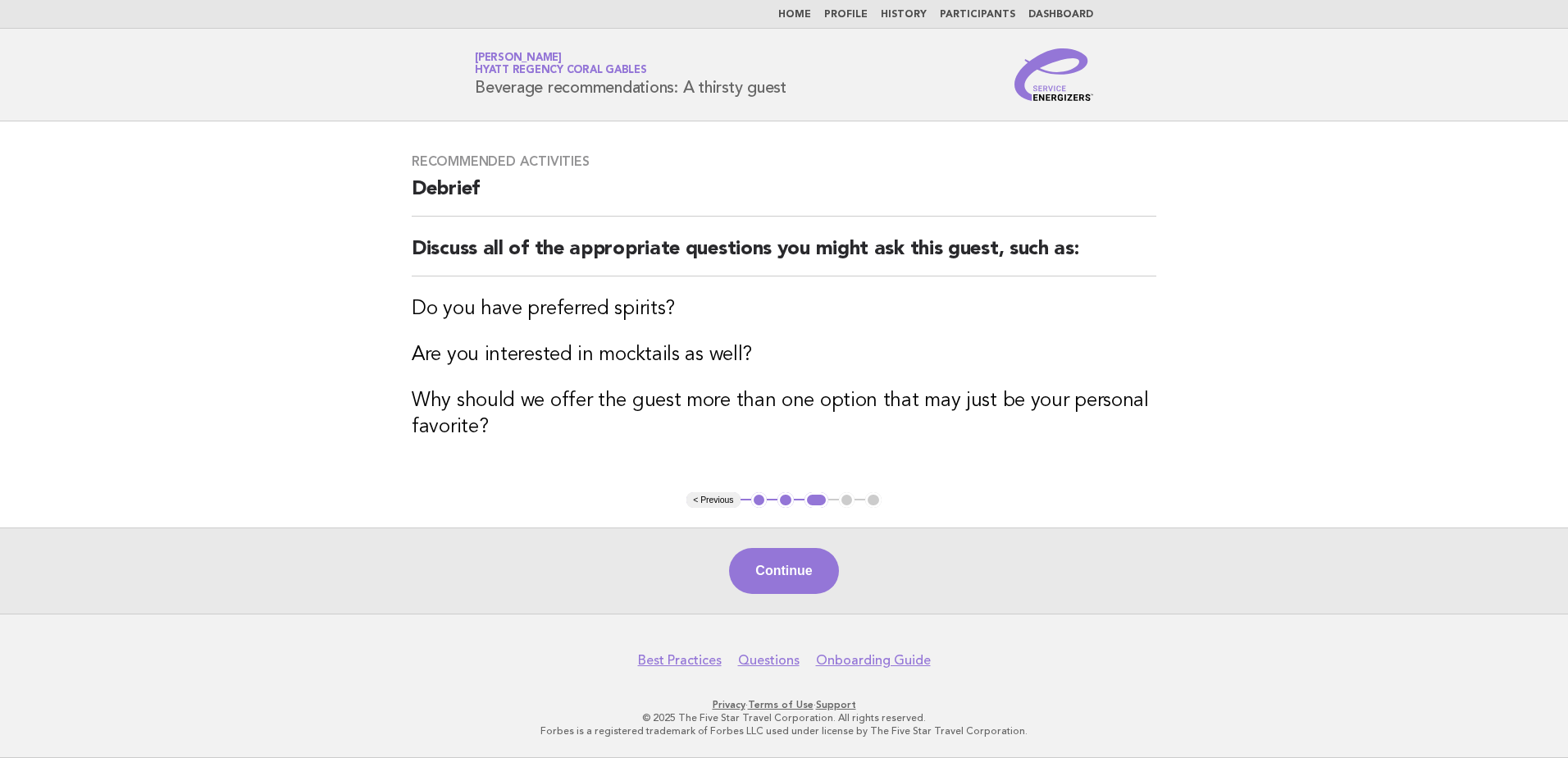
click at [798, 574] on button "Continue" at bounding box center [784, 571] width 109 height 46
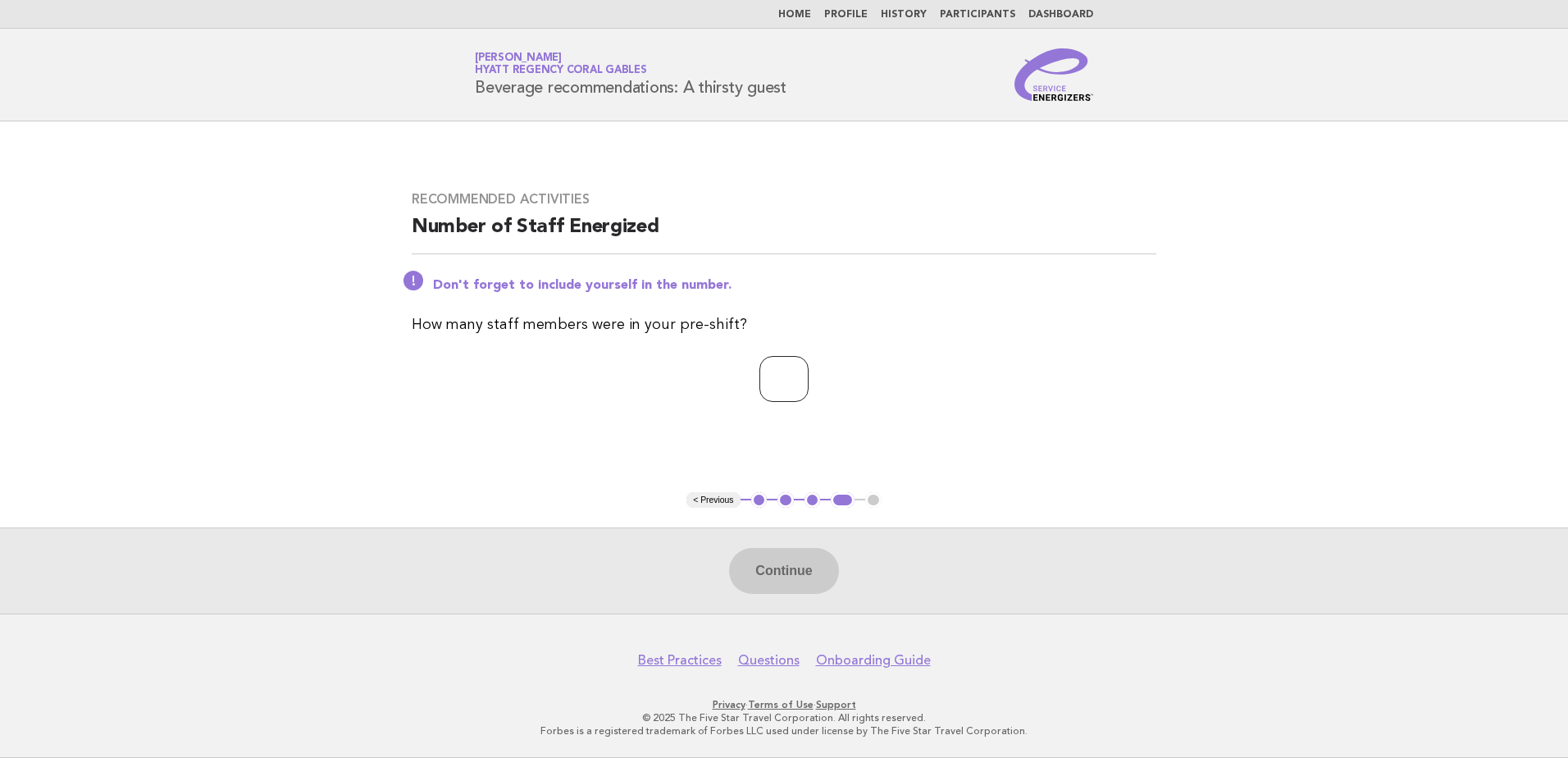
click at [809, 372] on input "*" at bounding box center [784, 379] width 49 height 46
type input "*"
click at [809, 372] on input "*" at bounding box center [784, 379] width 49 height 46
click at [785, 559] on button "Continue" at bounding box center [784, 571] width 109 height 46
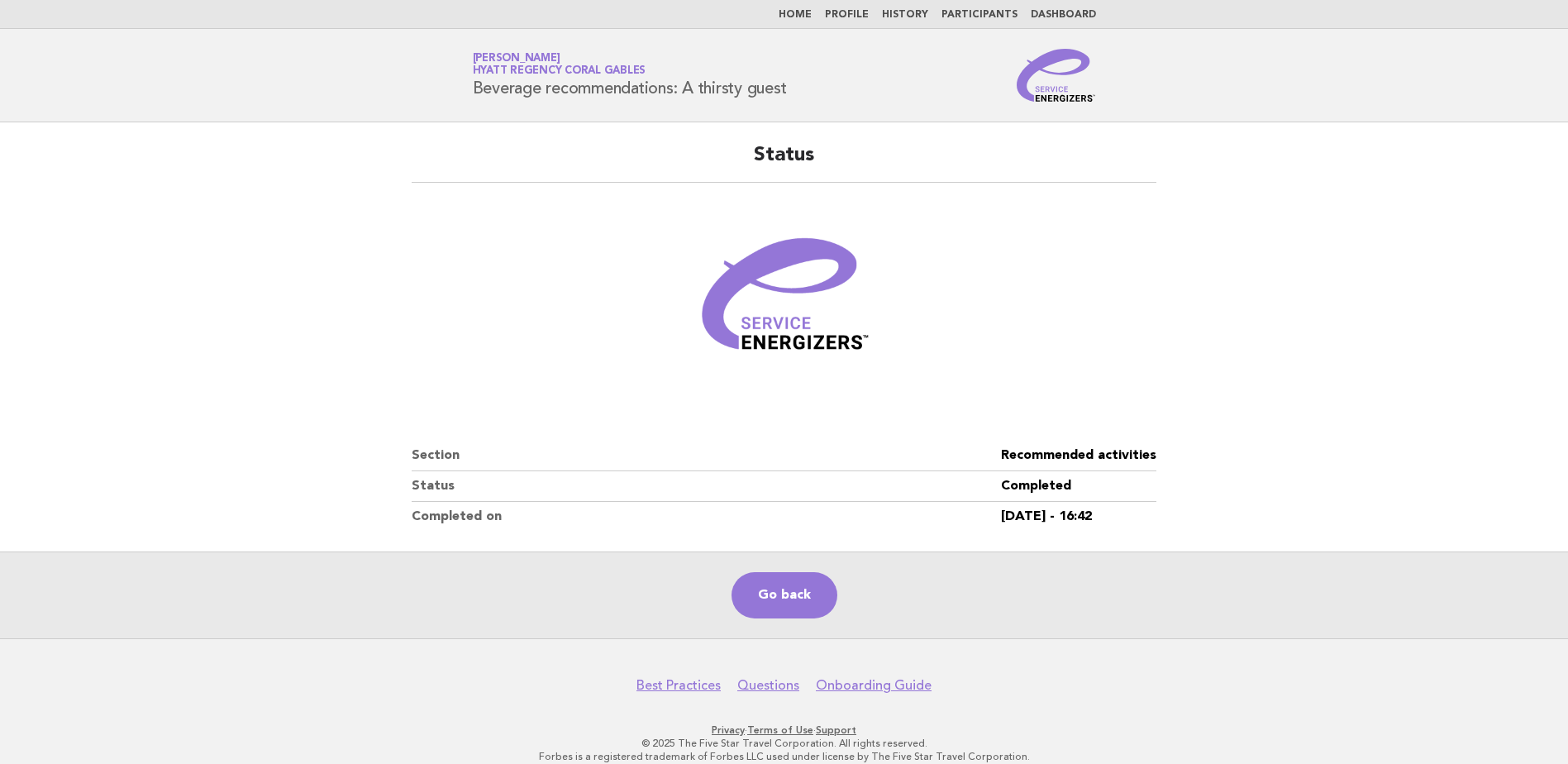
click at [803, 17] on link "Home" at bounding box center [795, 15] width 33 height 10
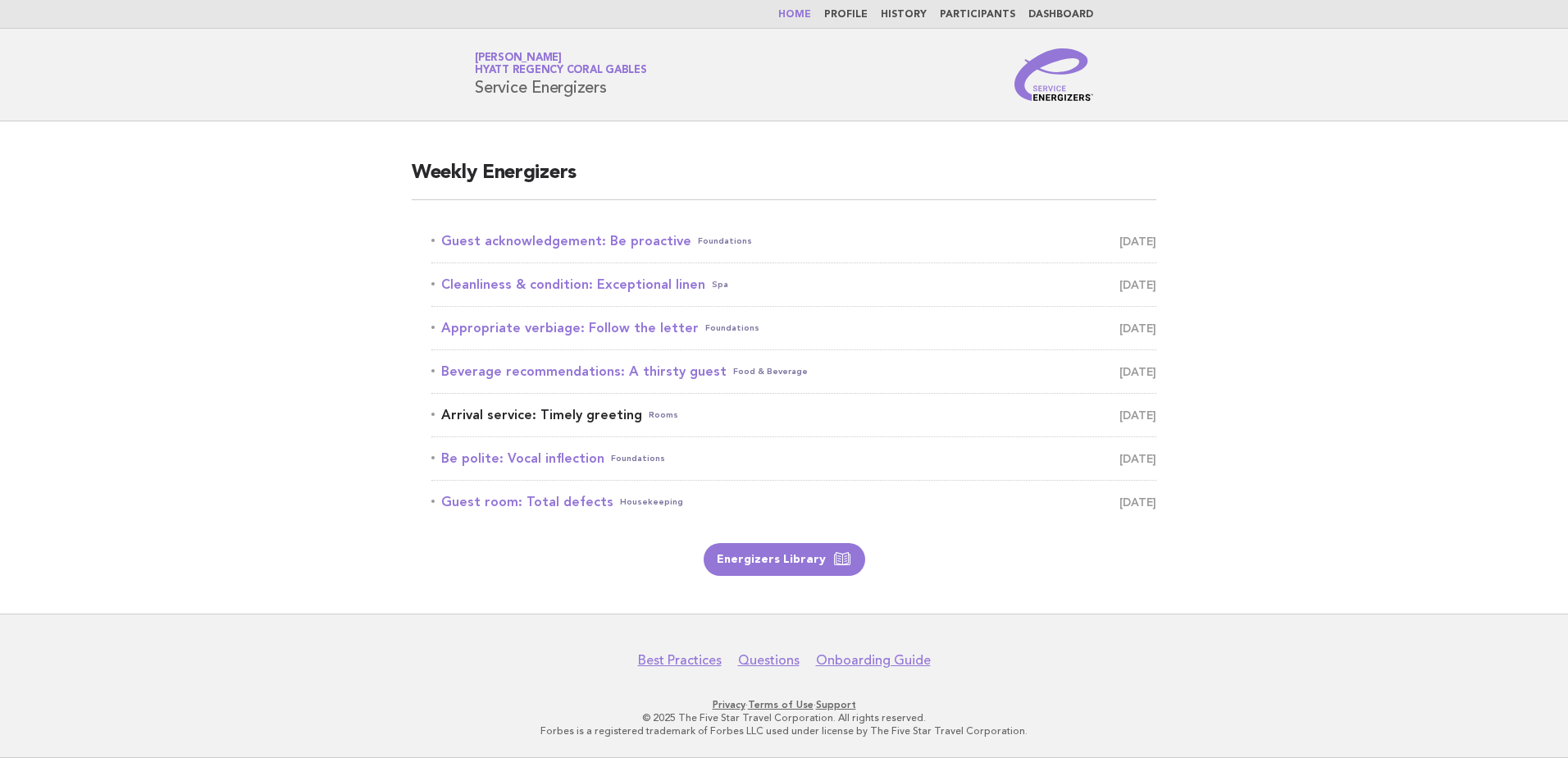
click at [550, 417] on link "Arrival service: Timely greeting Rooms October 15" at bounding box center [794, 415] width 725 height 23
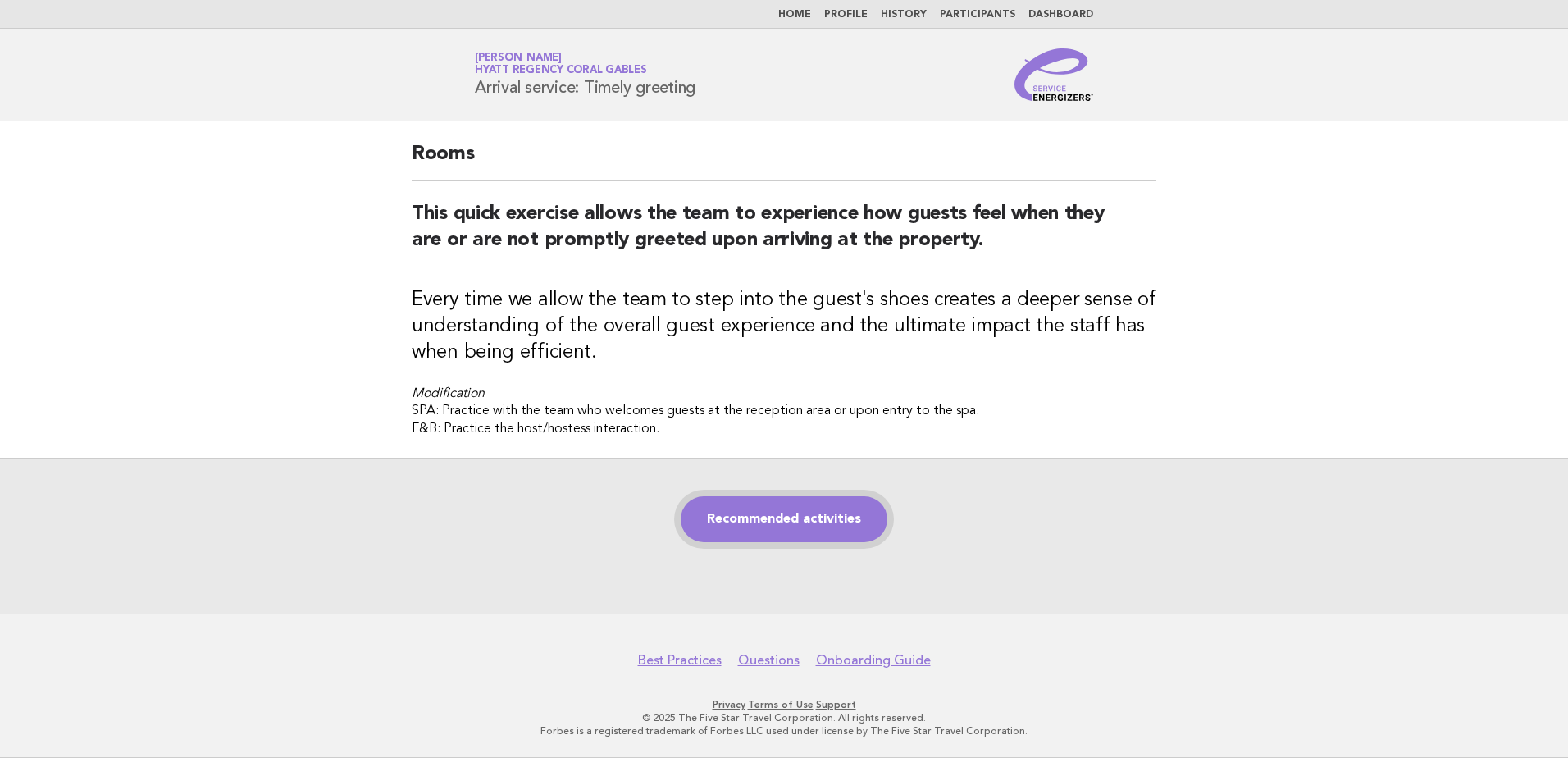
click at [825, 524] on link "Recommended activities" at bounding box center [784, 519] width 207 height 46
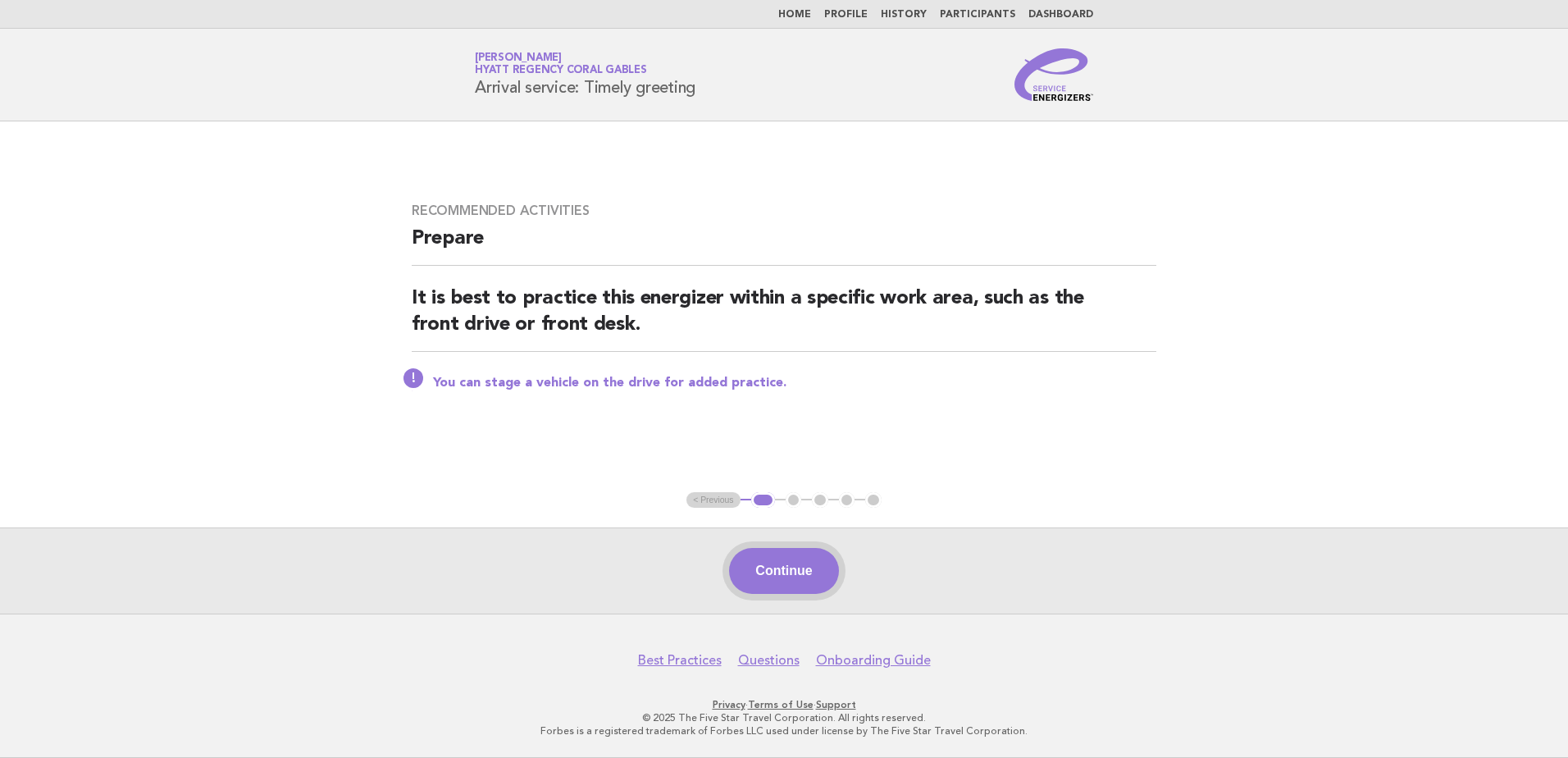
click at [794, 568] on button "Continue" at bounding box center [784, 571] width 109 height 46
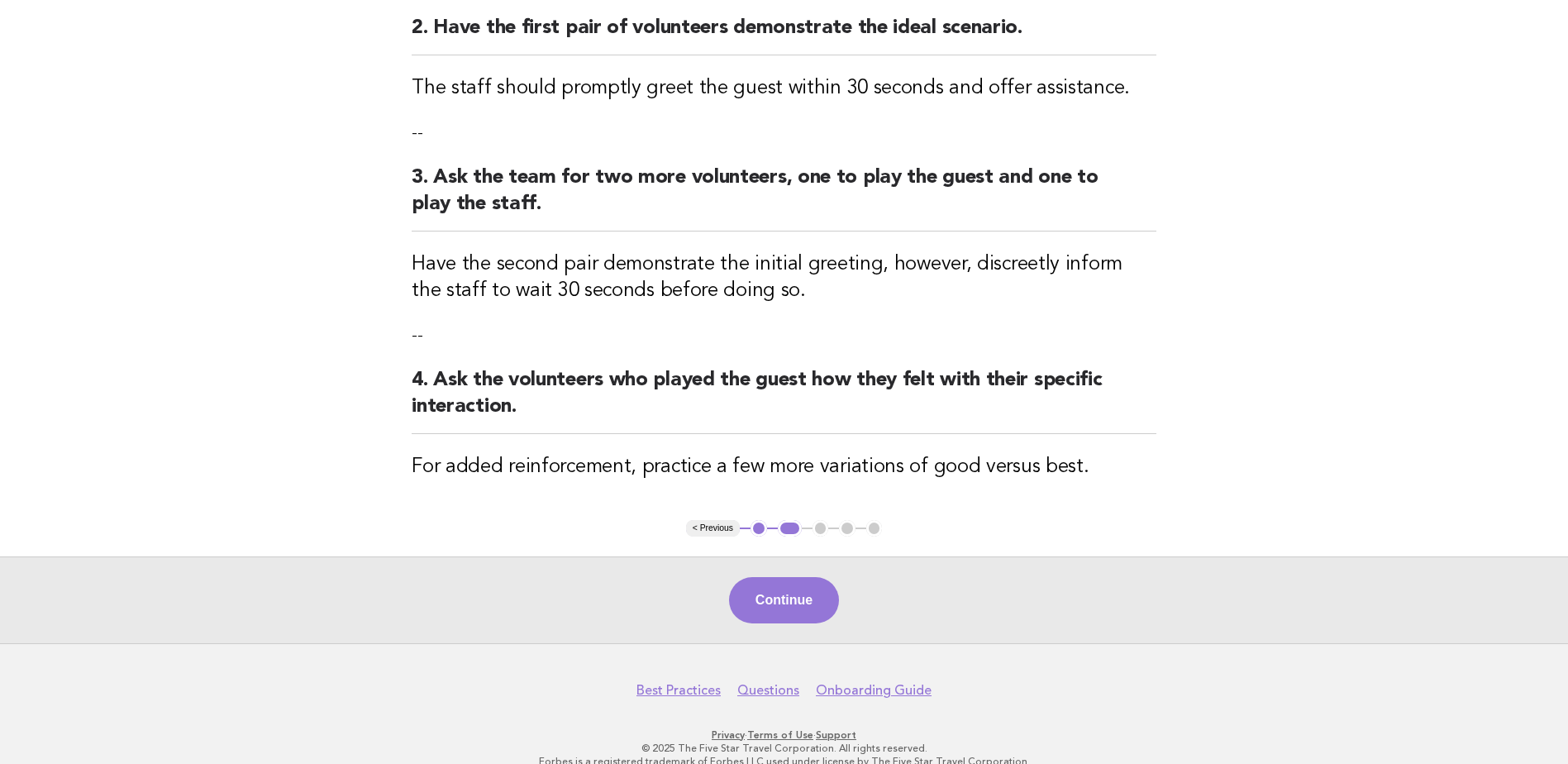
click at [810, 590] on button "Continue" at bounding box center [784, 600] width 110 height 47
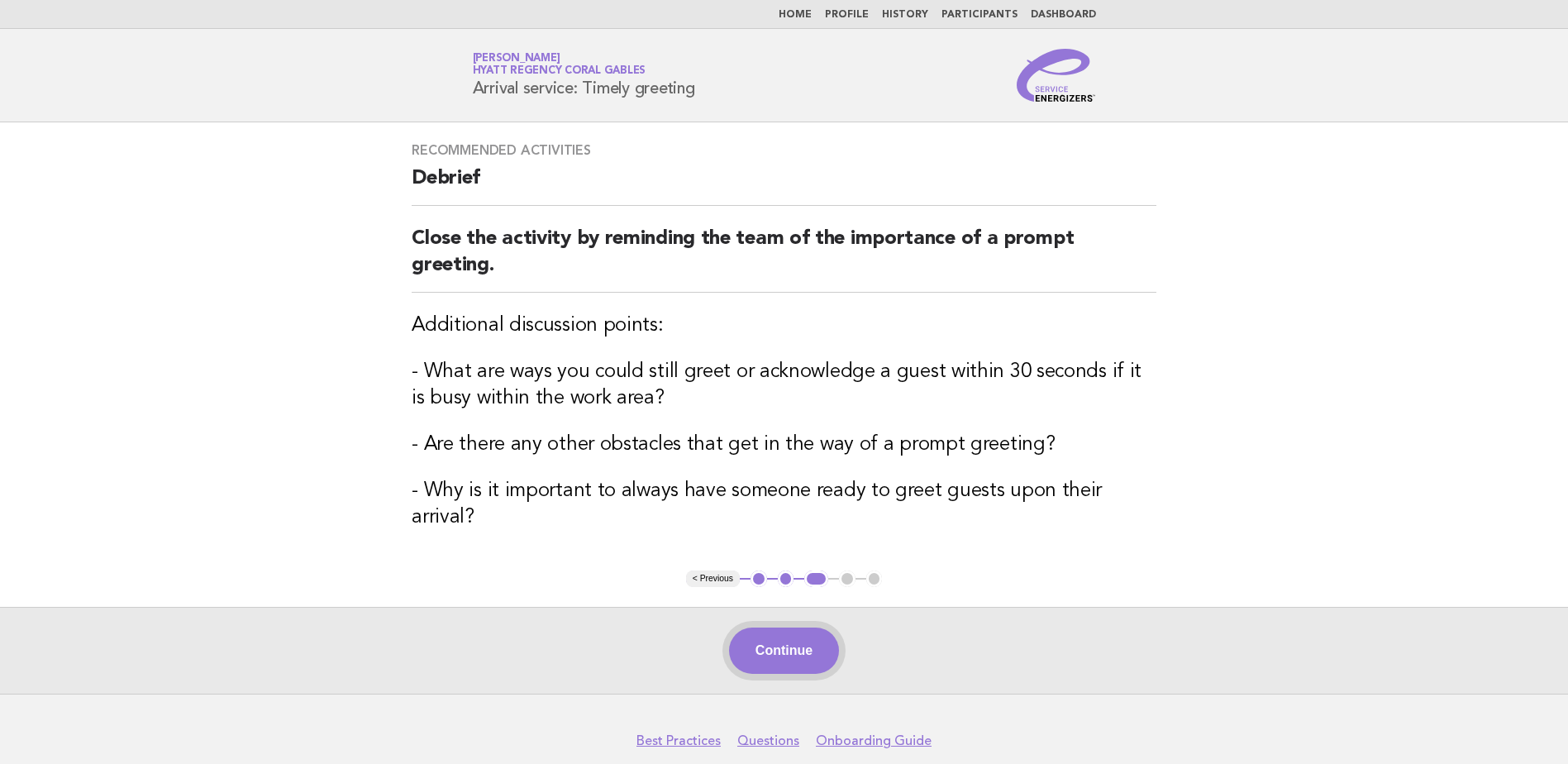
click at [813, 639] on button "Continue" at bounding box center [784, 651] width 110 height 47
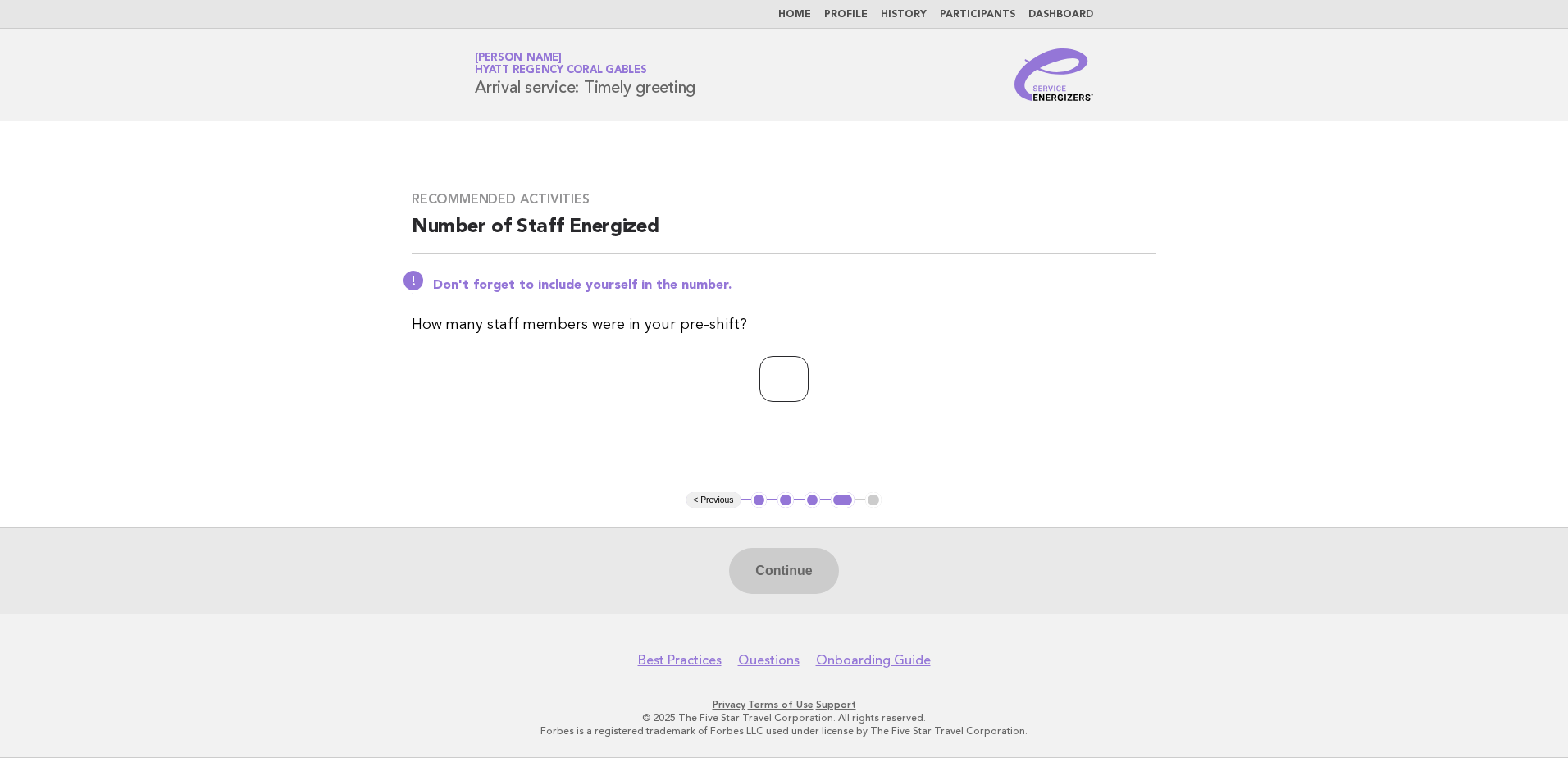
click at [809, 371] on input "*" at bounding box center [784, 379] width 49 height 46
type input "*"
click at [809, 371] on input "*" at bounding box center [784, 379] width 49 height 46
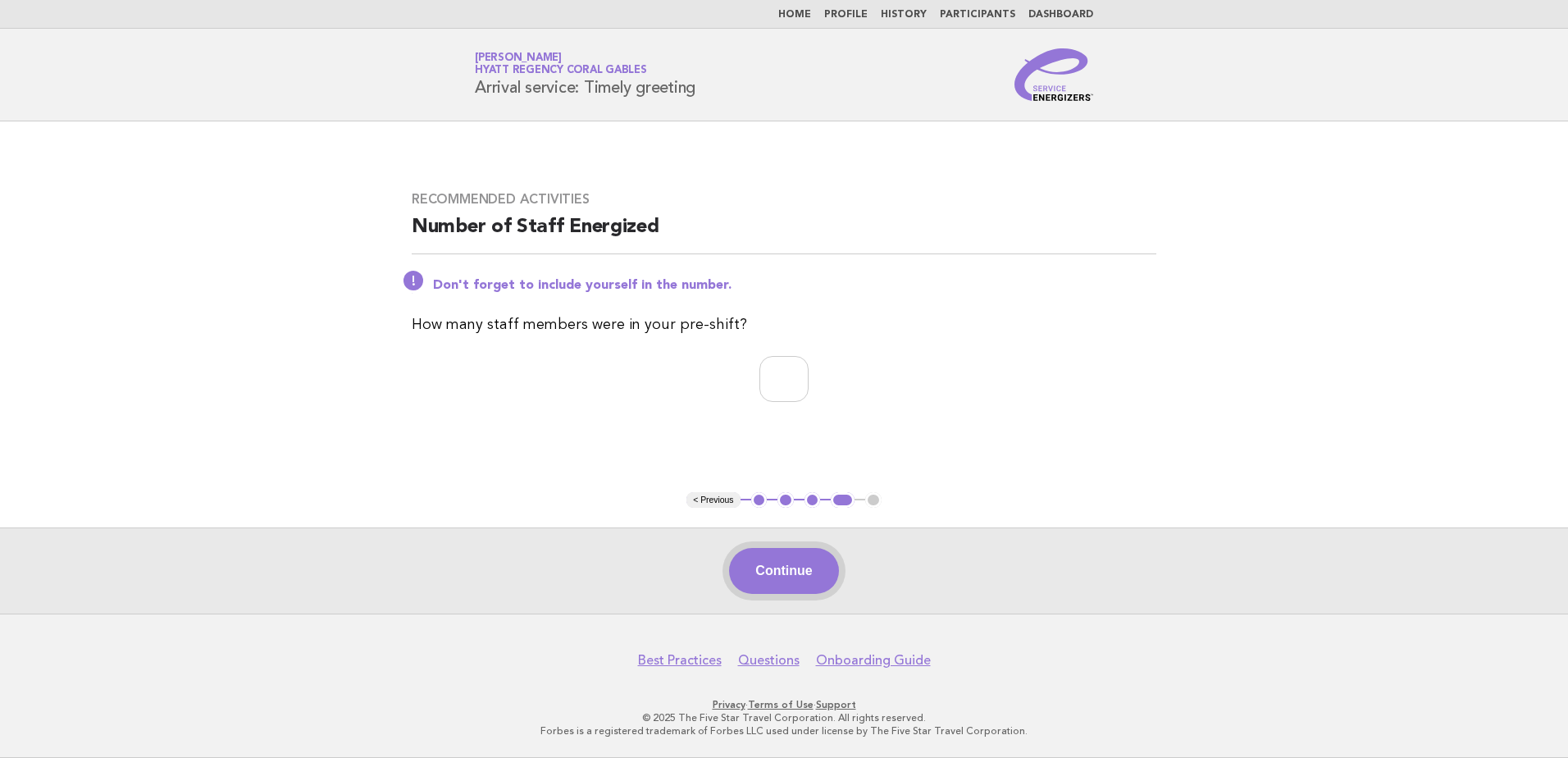
click at [798, 568] on button "Continue" at bounding box center [784, 571] width 109 height 46
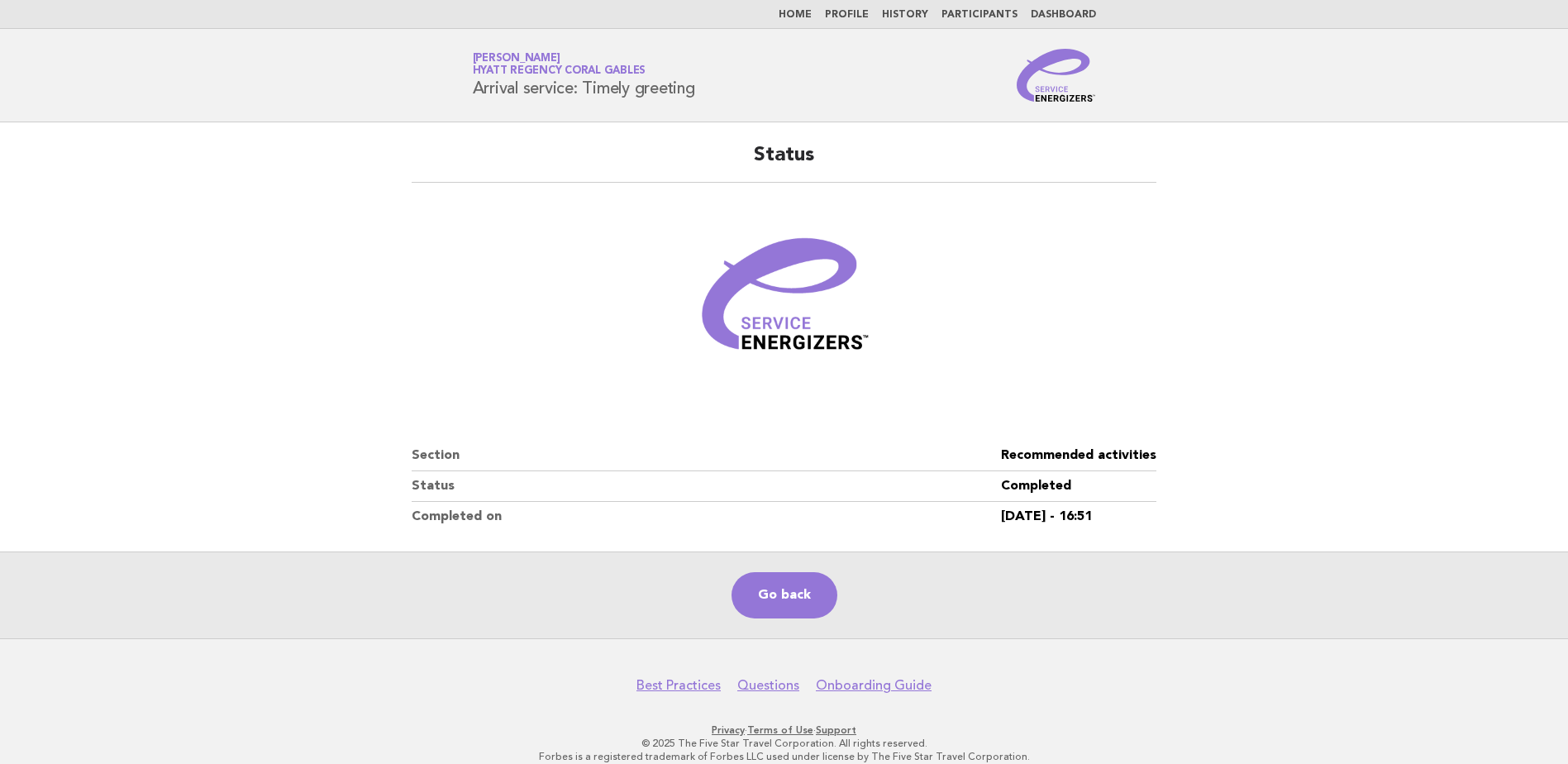
click at [807, 12] on link "Home" at bounding box center [795, 15] width 33 height 10
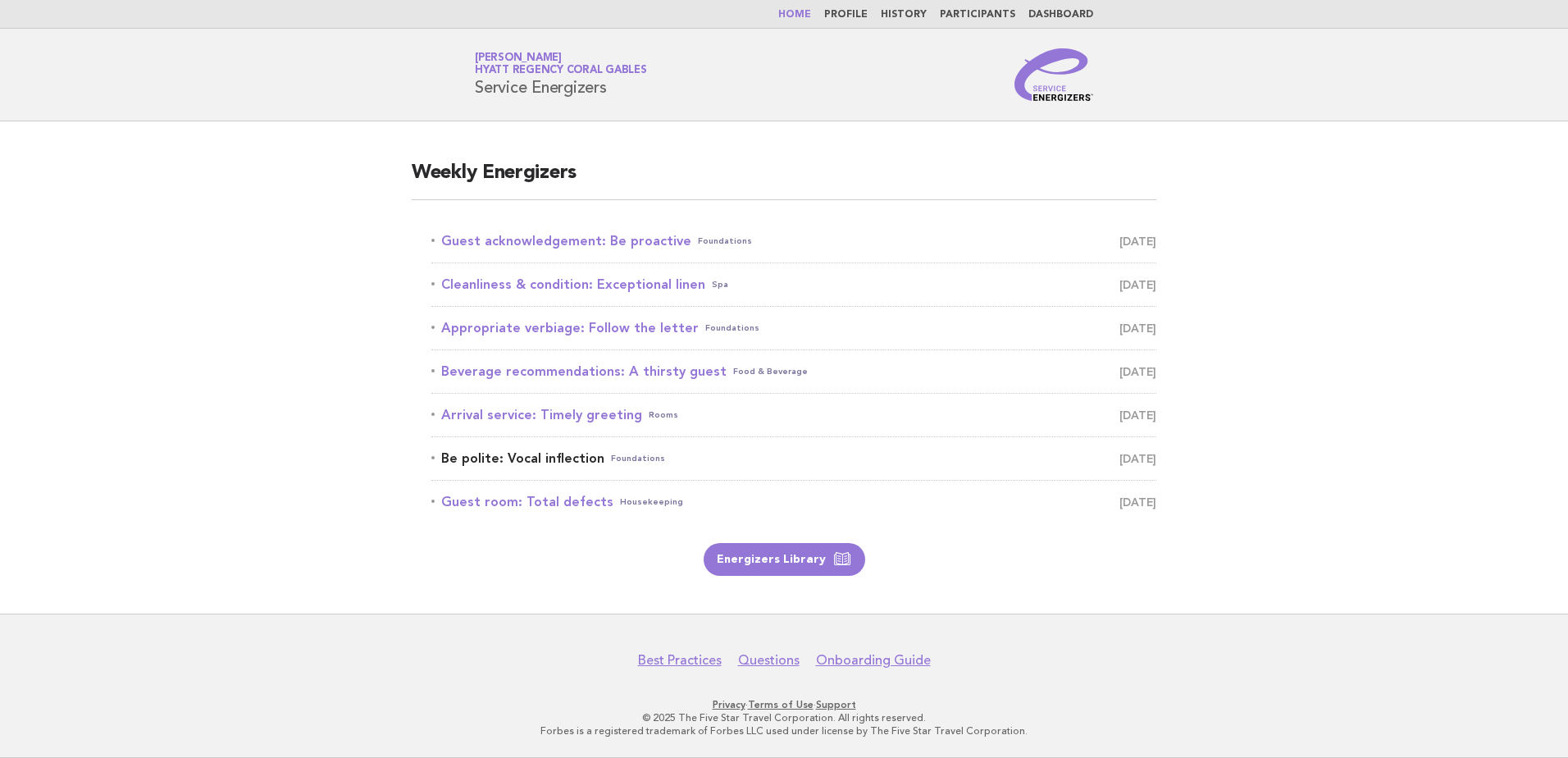
click at [576, 460] on link "Be polite: Vocal inflection Foundations October 16" at bounding box center [794, 459] width 725 height 23
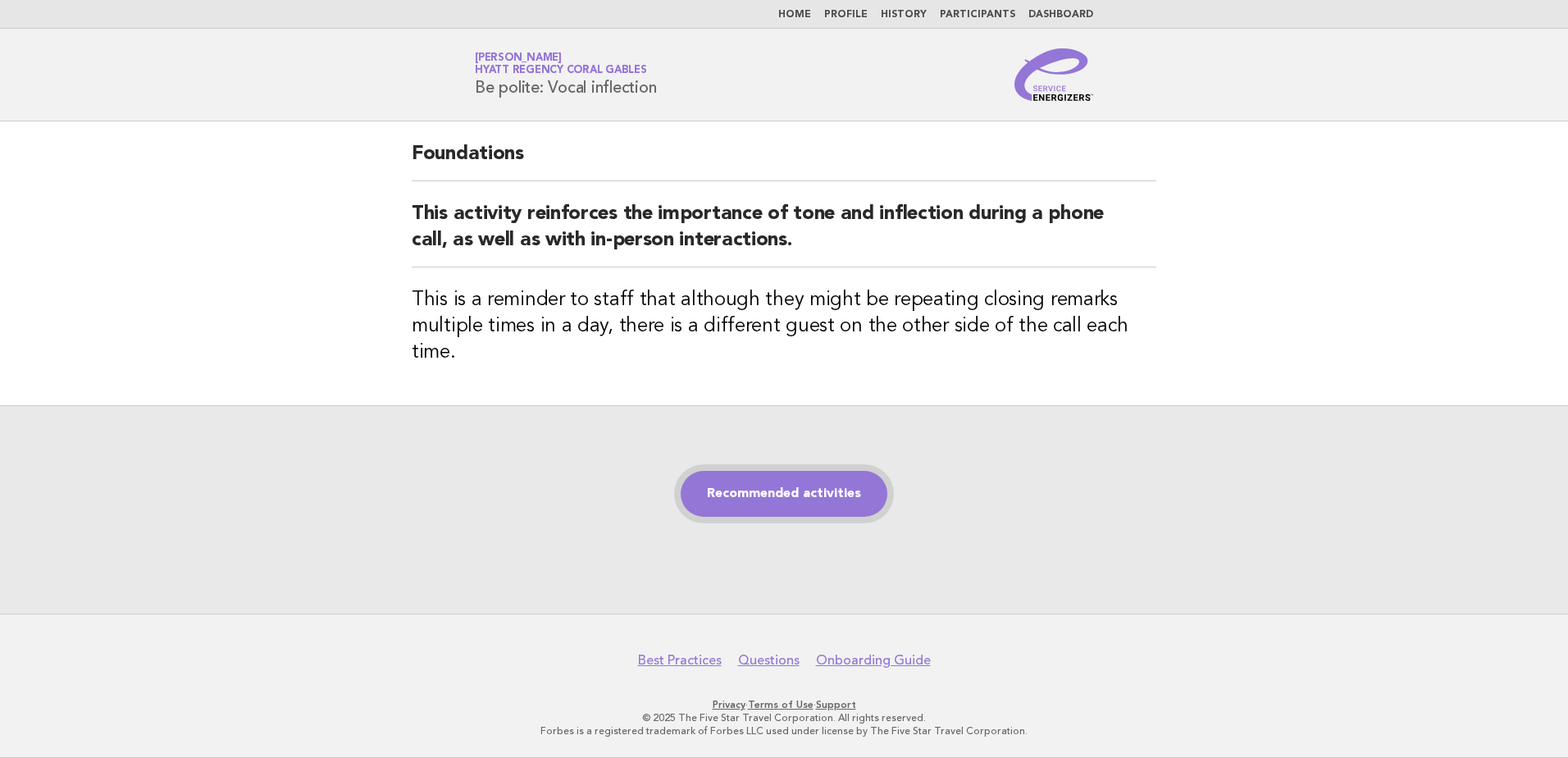
click at [760, 470] on link "Recommended activities" at bounding box center [784, 494] width 207 height 46
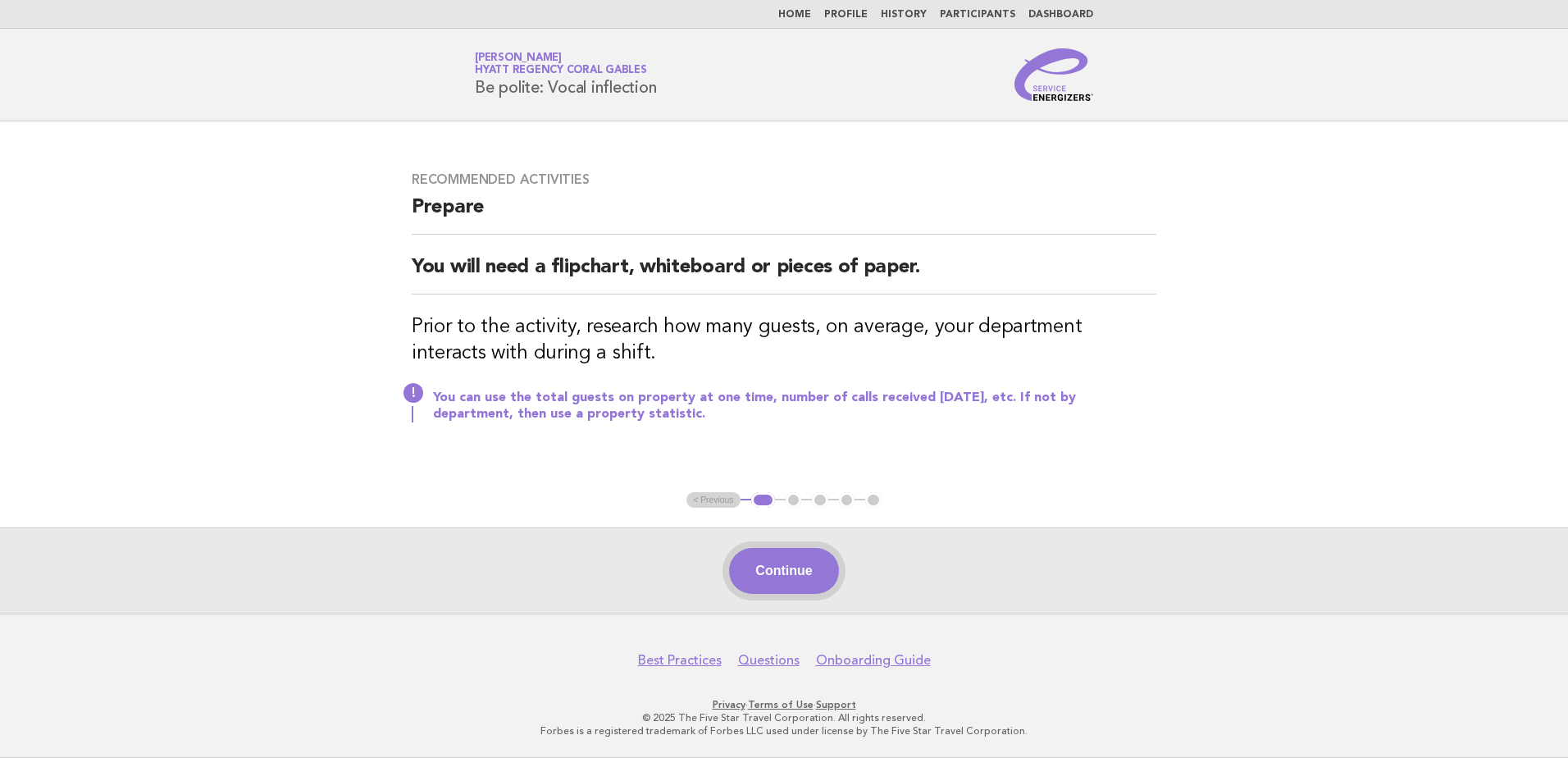
click at [772, 563] on button "Continue" at bounding box center [784, 571] width 109 height 46
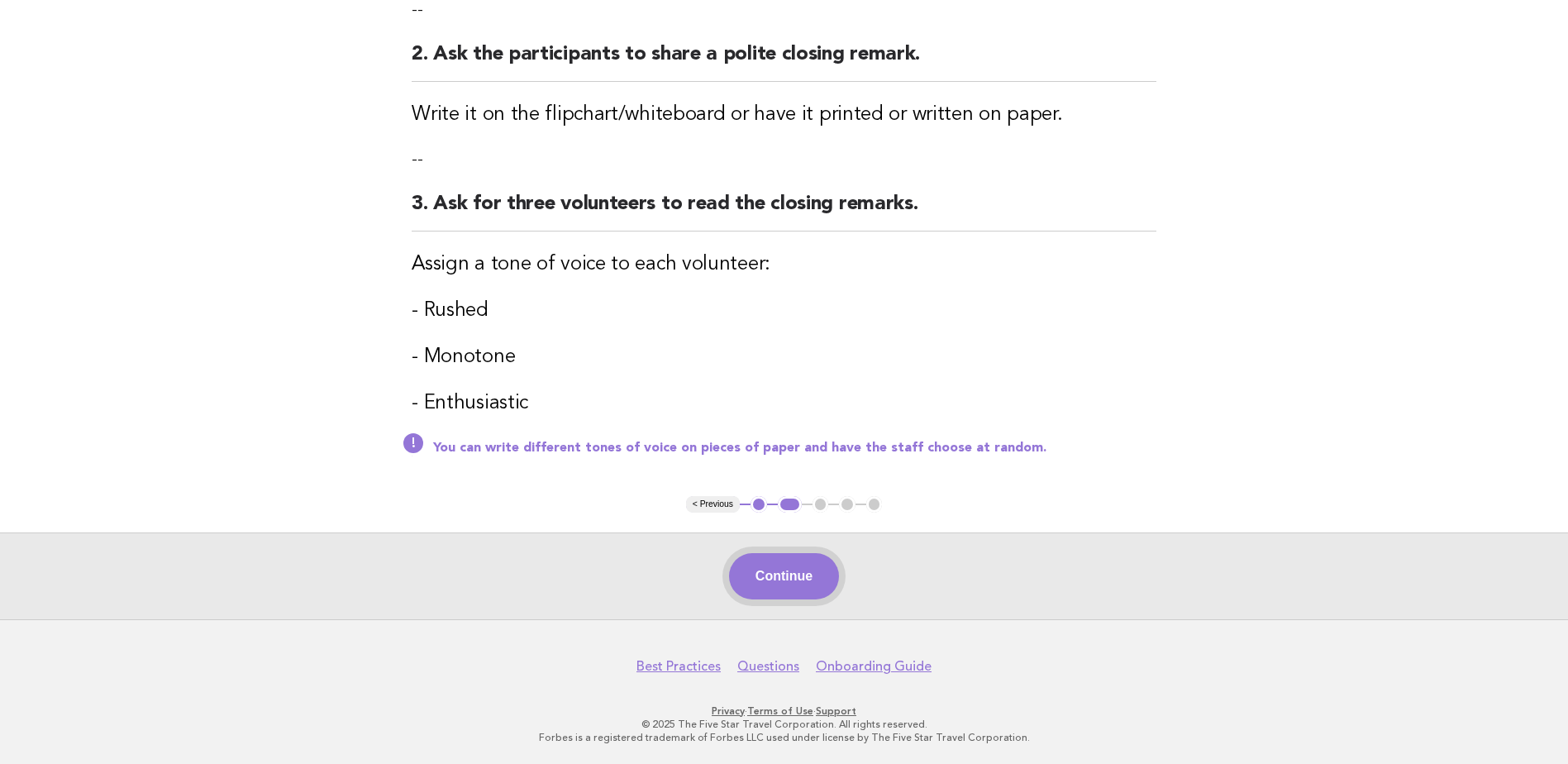
click at [804, 577] on button "Continue" at bounding box center [784, 576] width 110 height 47
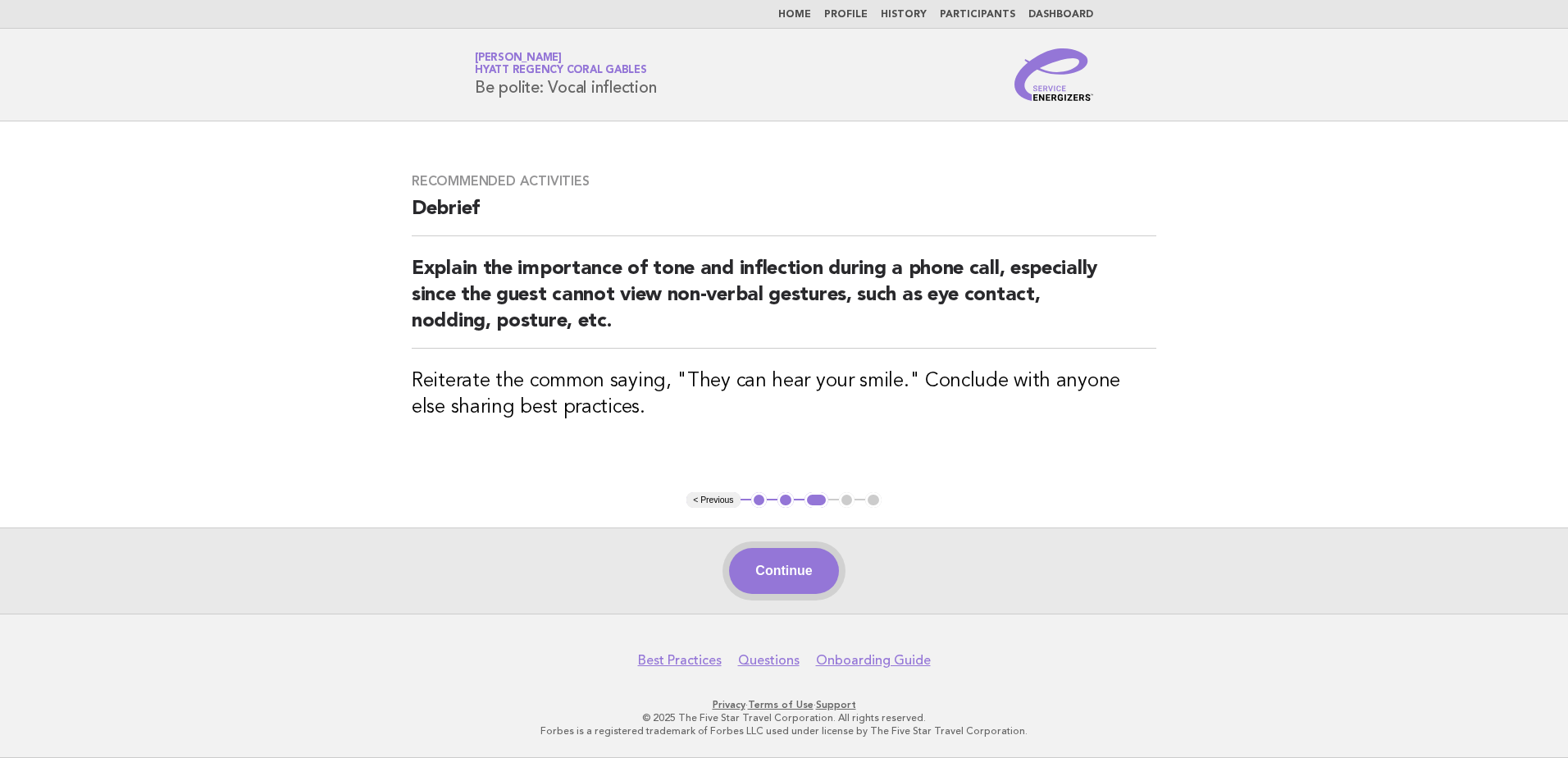
click at [807, 565] on button "Continue" at bounding box center [784, 571] width 109 height 46
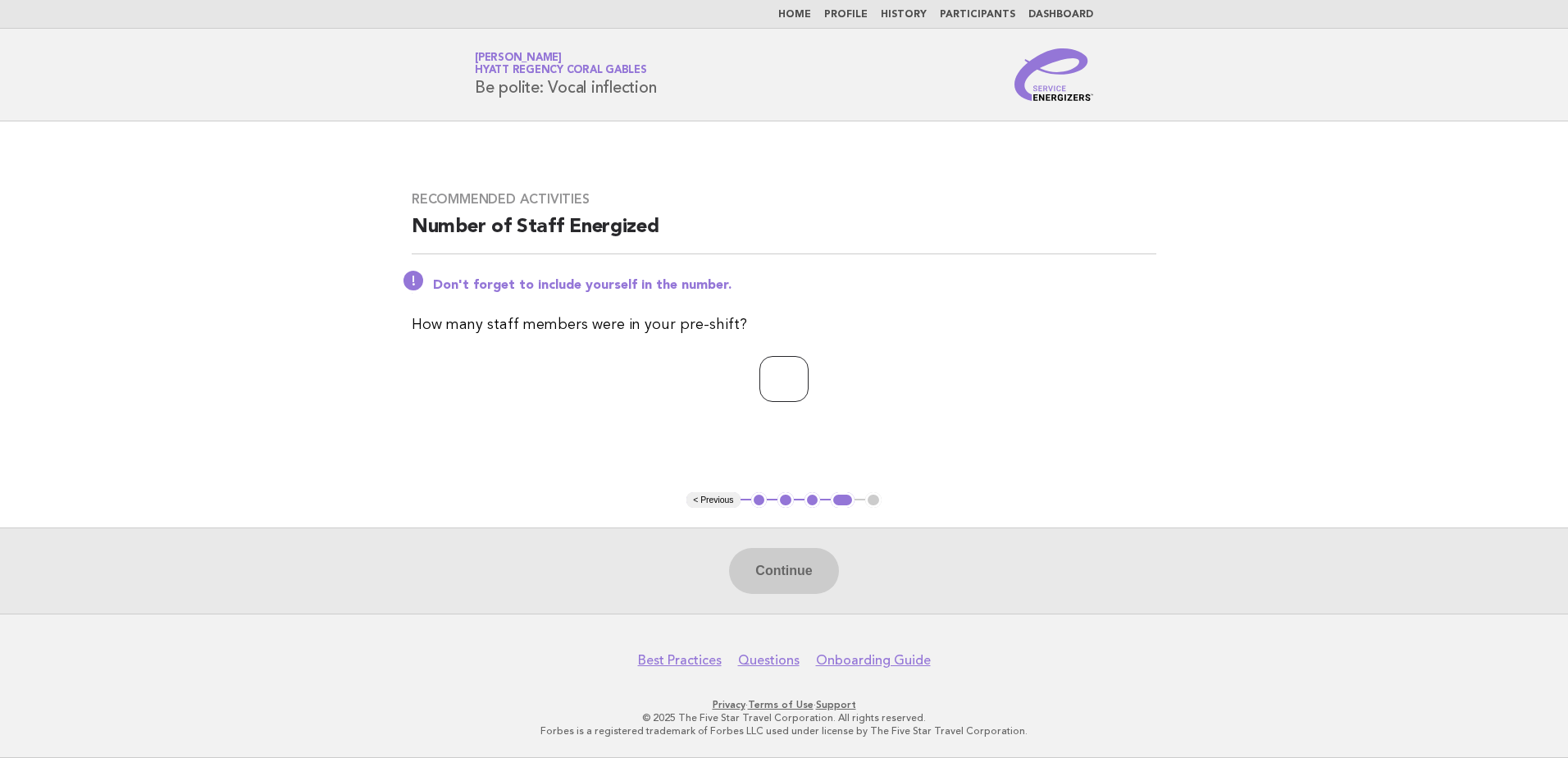
click at [809, 377] on input "*" at bounding box center [784, 379] width 49 height 46
type input "*"
click at [809, 377] on input "*" at bounding box center [784, 379] width 49 height 46
click at [795, 557] on button "Continue" at bounding box center [784, 571] width 109 height 46
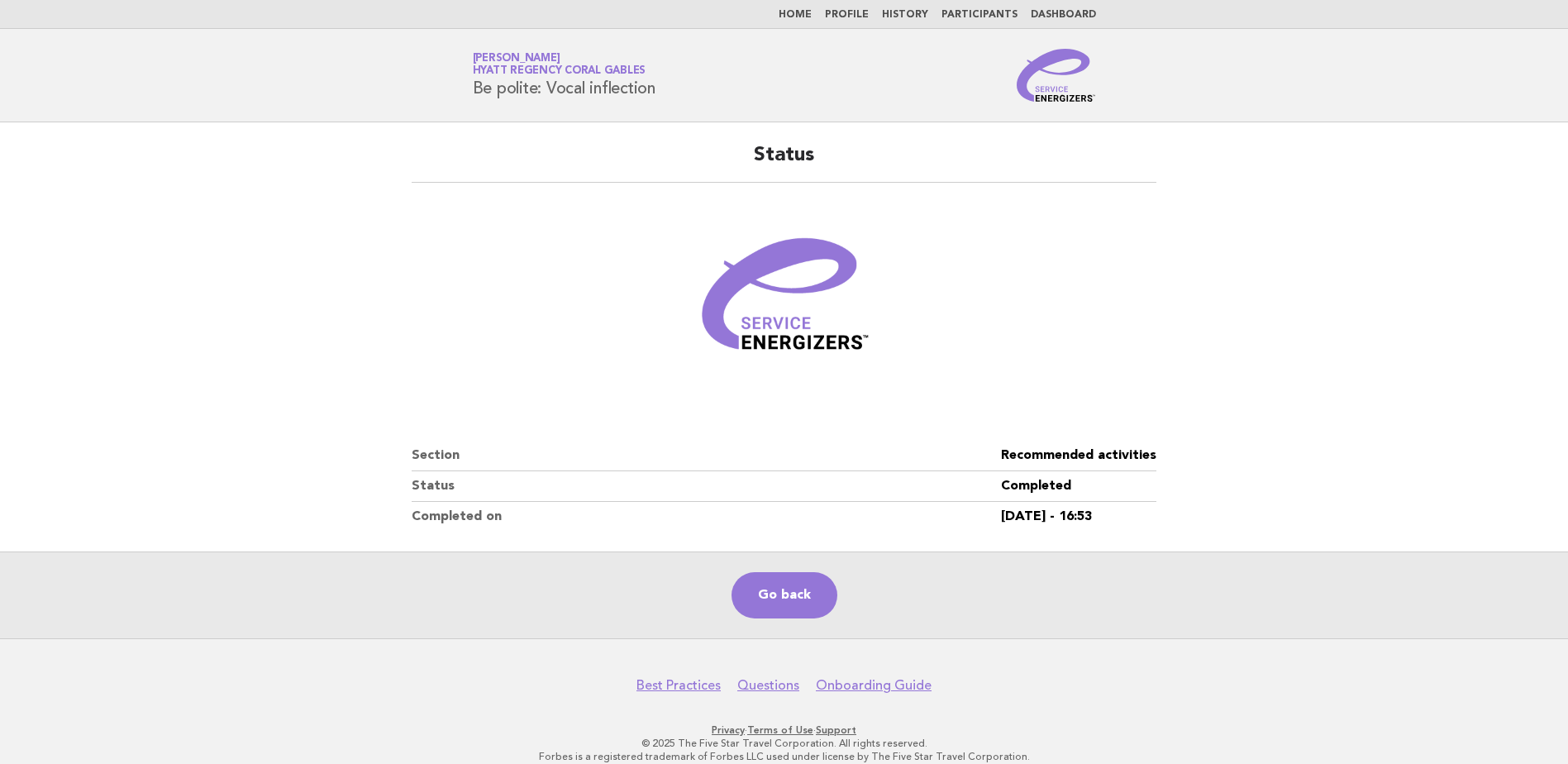
click at [812, 16] on link "Home" at bounding box center [795, 15] width 33 height 10
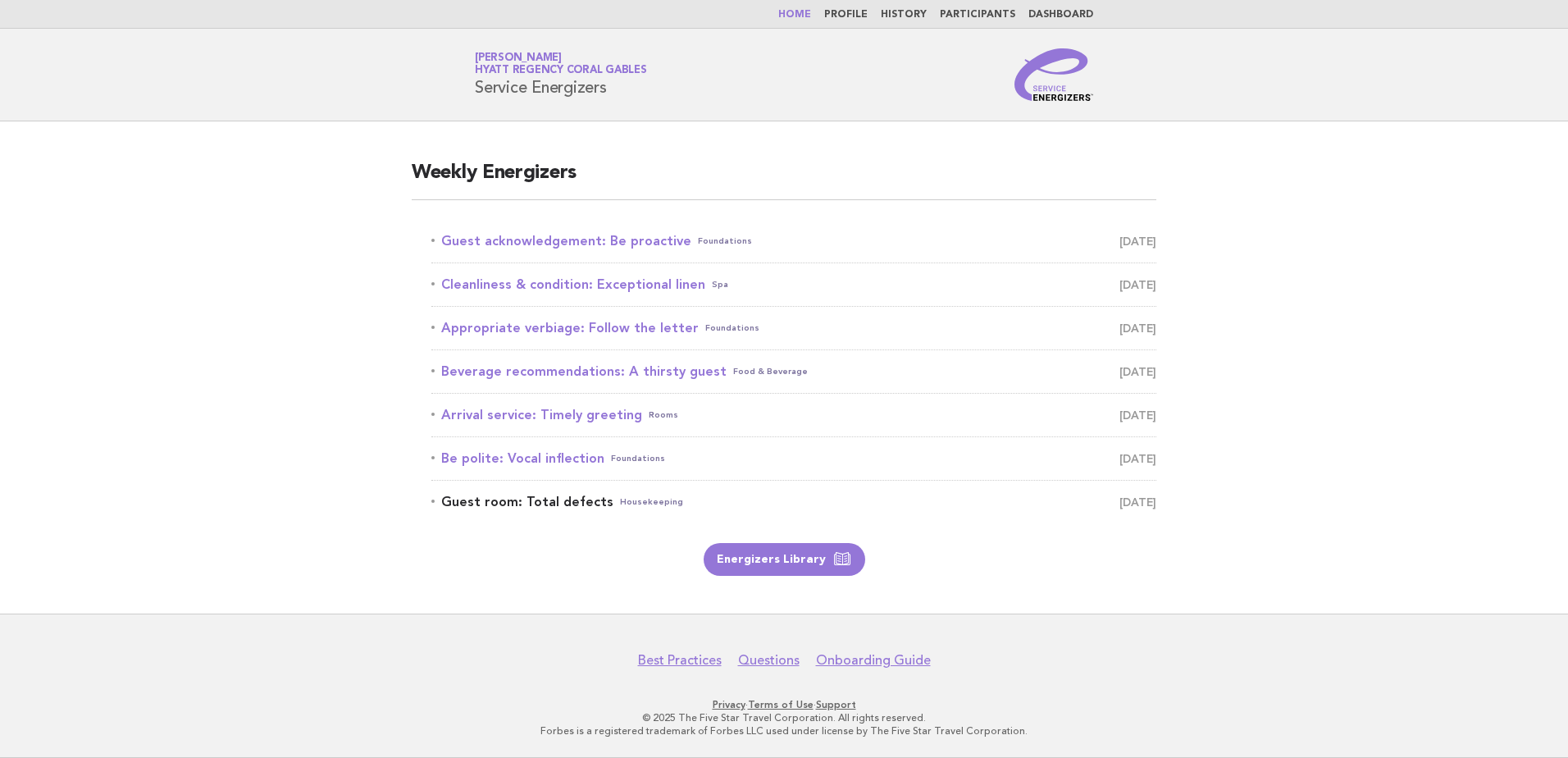
click at [527, 506] on link "Guest room: Total defects Housekeeping [DATE]" at bounding box center [794, 502] width 725 height 23
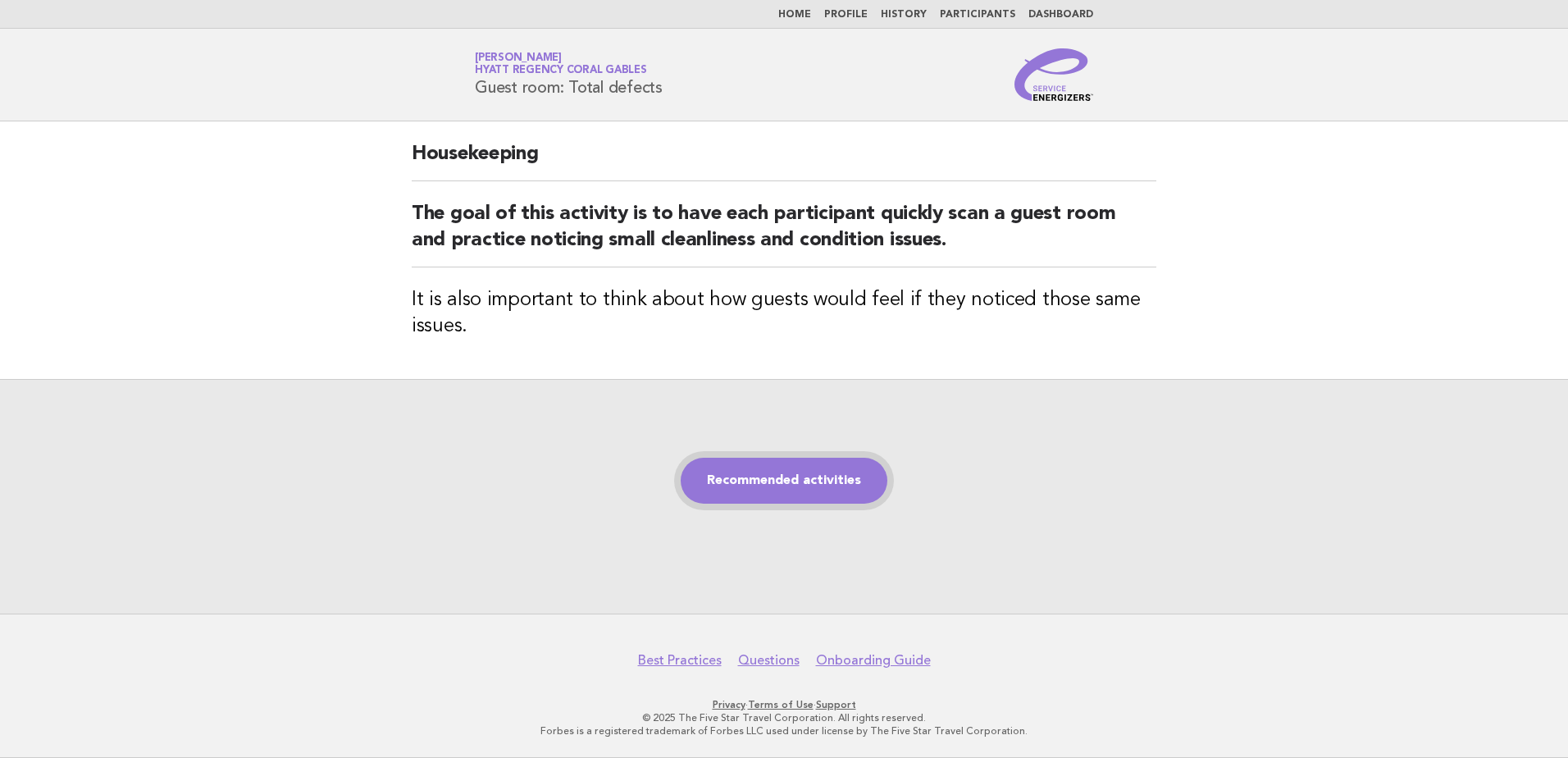
click at [784, 490] on link "Recommended activities" at bounding box center [784, 481] width 207 height 46
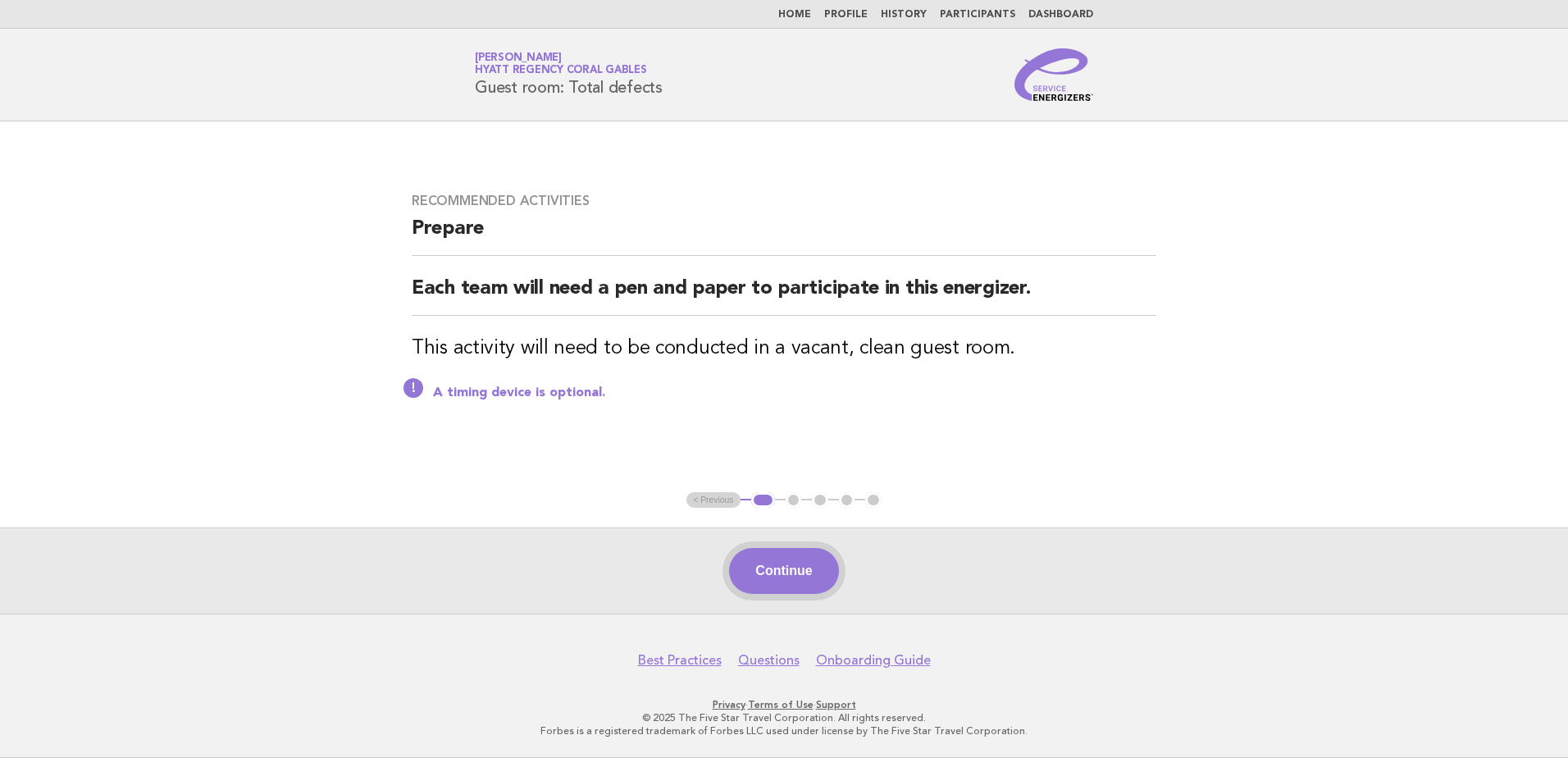
click at [777, 575] on button "Continue" at bounding box center [784, 571] width 109 height 46
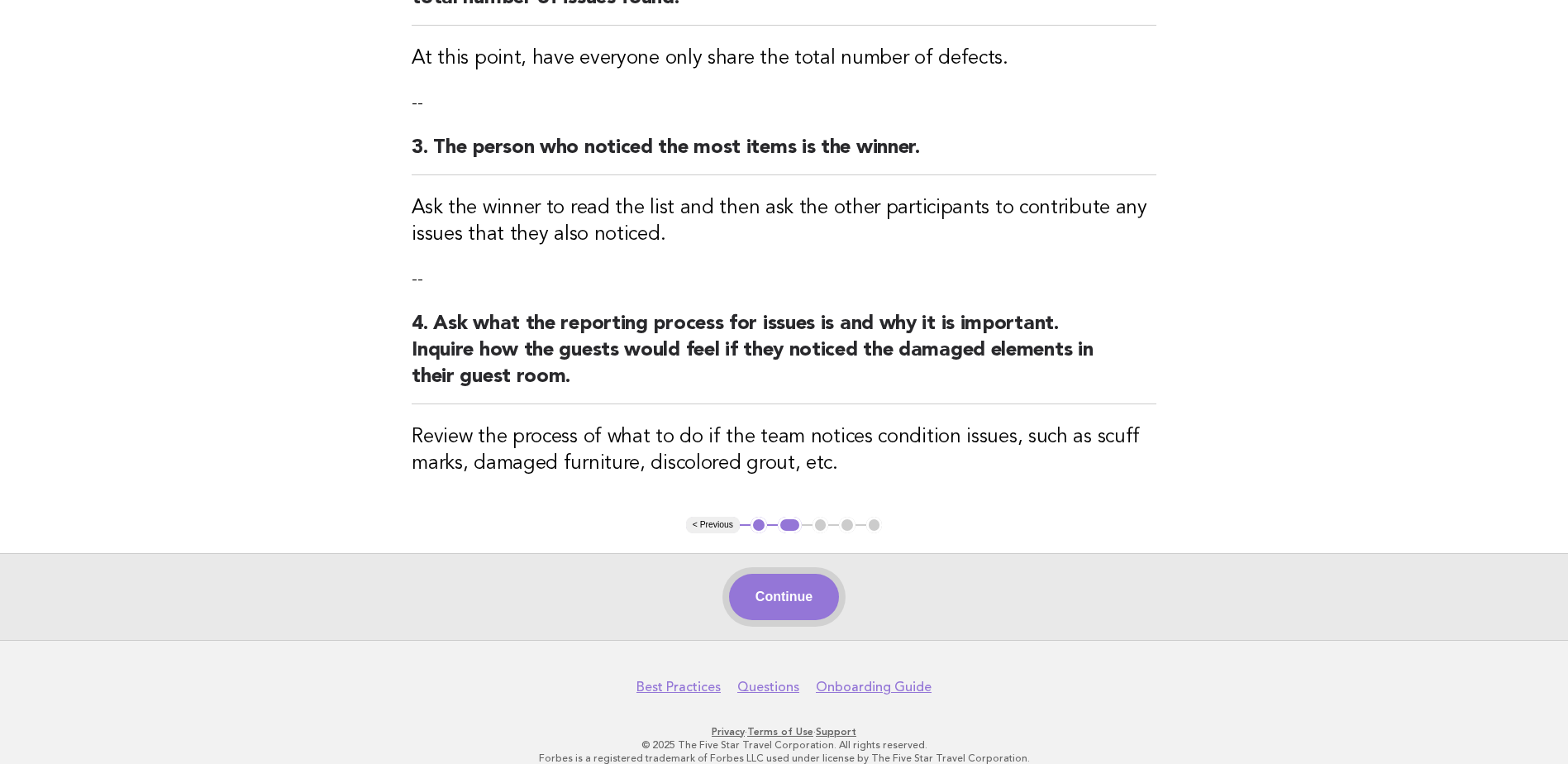
click at [792, 592] on button "Continue" at bounding box center [784, 597] width 110 height 47
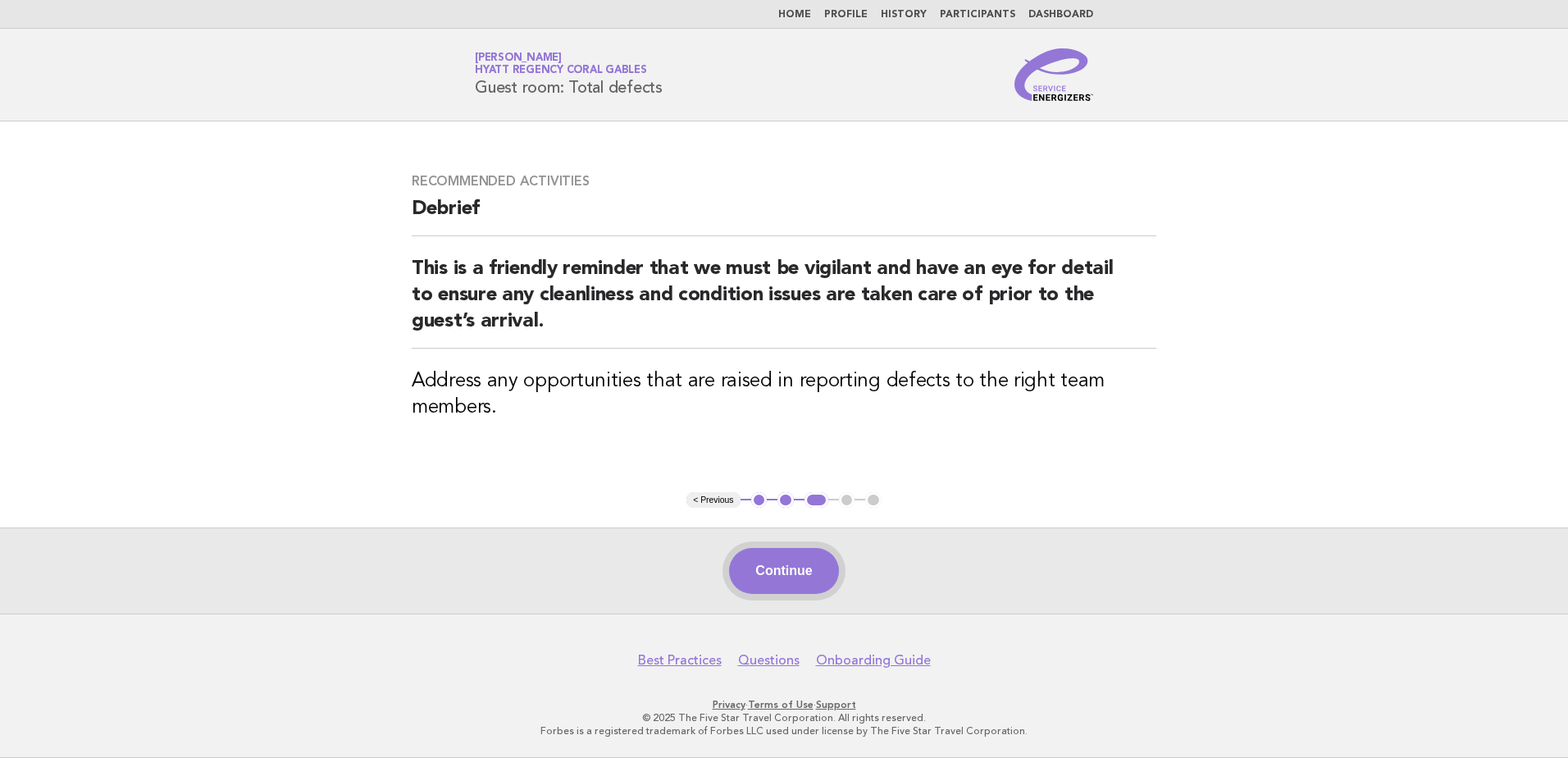
click at [802, 570] on button "Continue" at bounding box center [784, 571] width 109 height 46
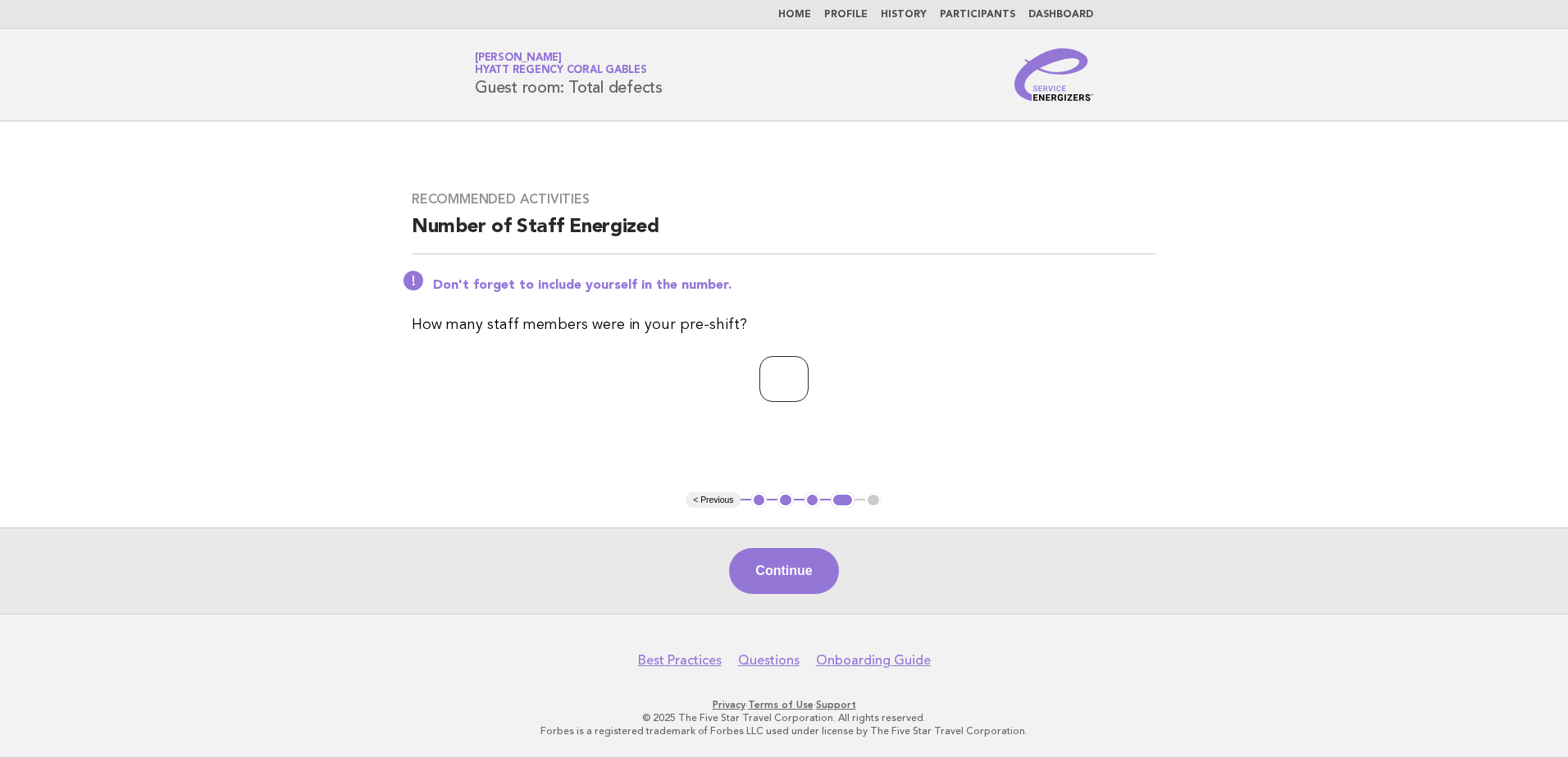
click at [809, 378] on input "*" at bounding box center [784, 379] width 49 height 46
click at [809, 377] on input "*" at bounding box center [784, 379] width 49 height 46
type input "*"
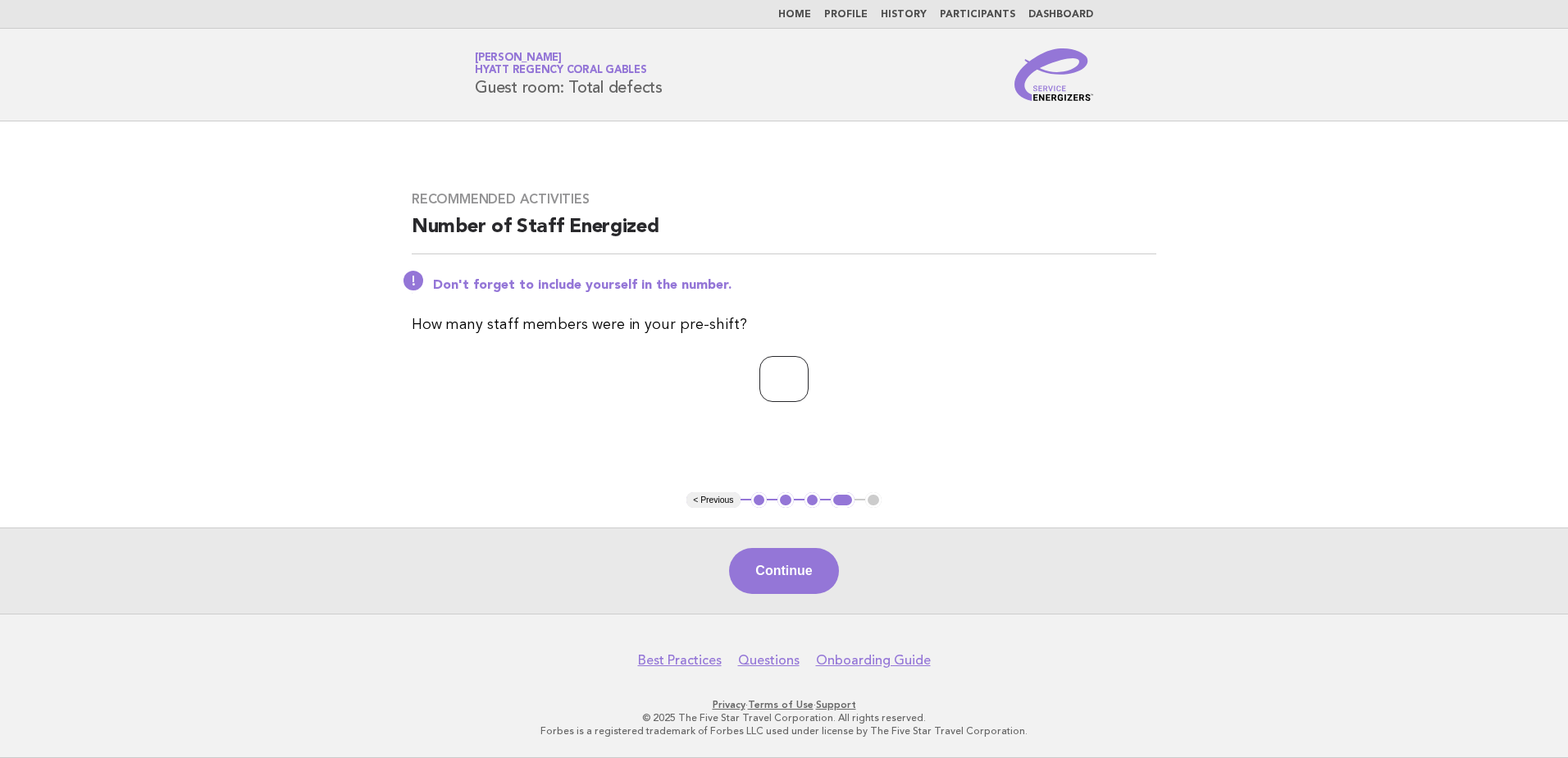
click at [809, 377] on input "*" at bounding box center [784, 379] width 49 height 46
click at [799, 583] on button "Continue" at bounding box center [784, 571] width 109 height 46
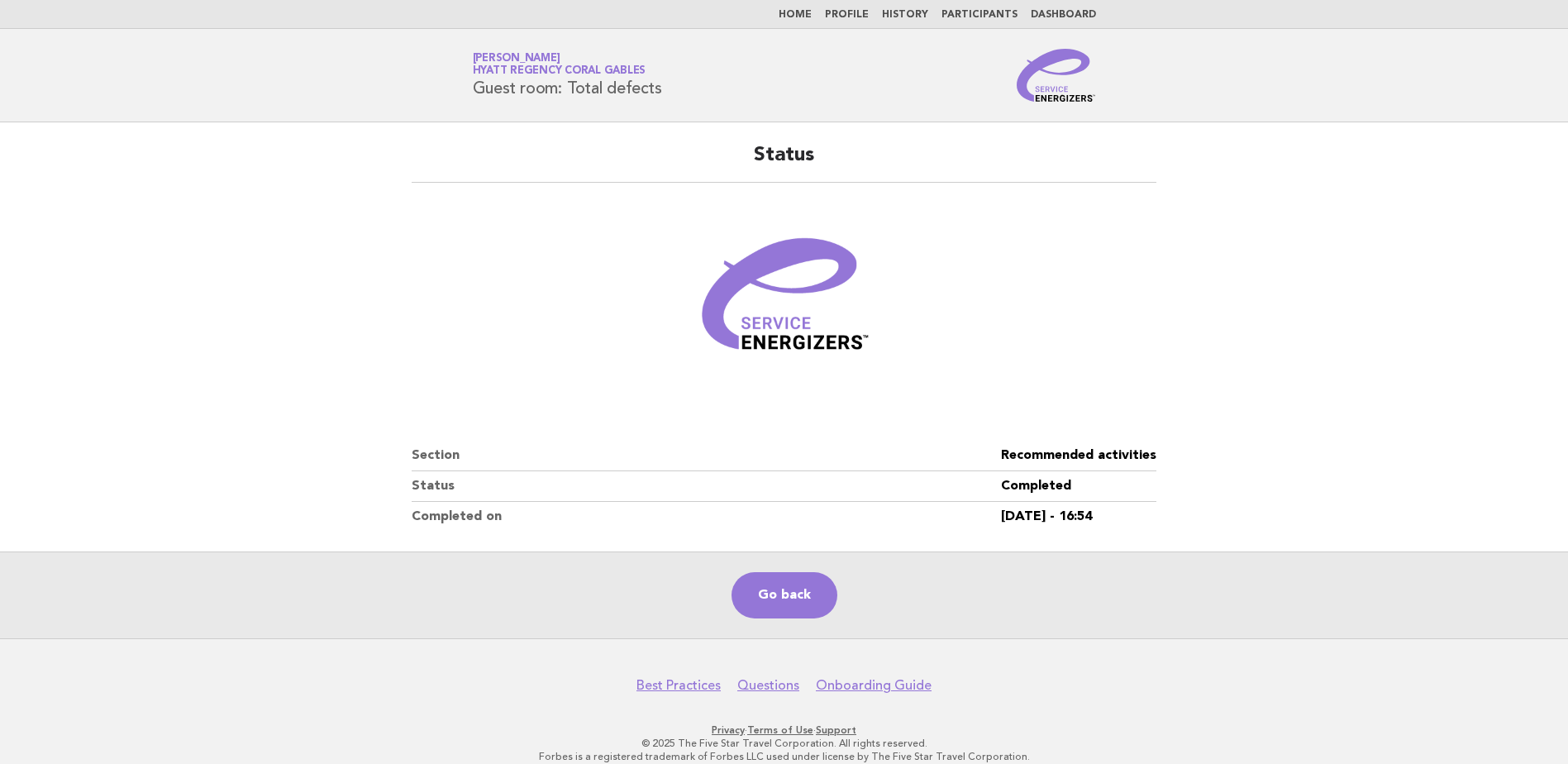
click at [807, 16] on link "Home" at bounding box center [795, 15] width 33 height 10
